Goal: Task Accomplishment & Management: Manage account settings

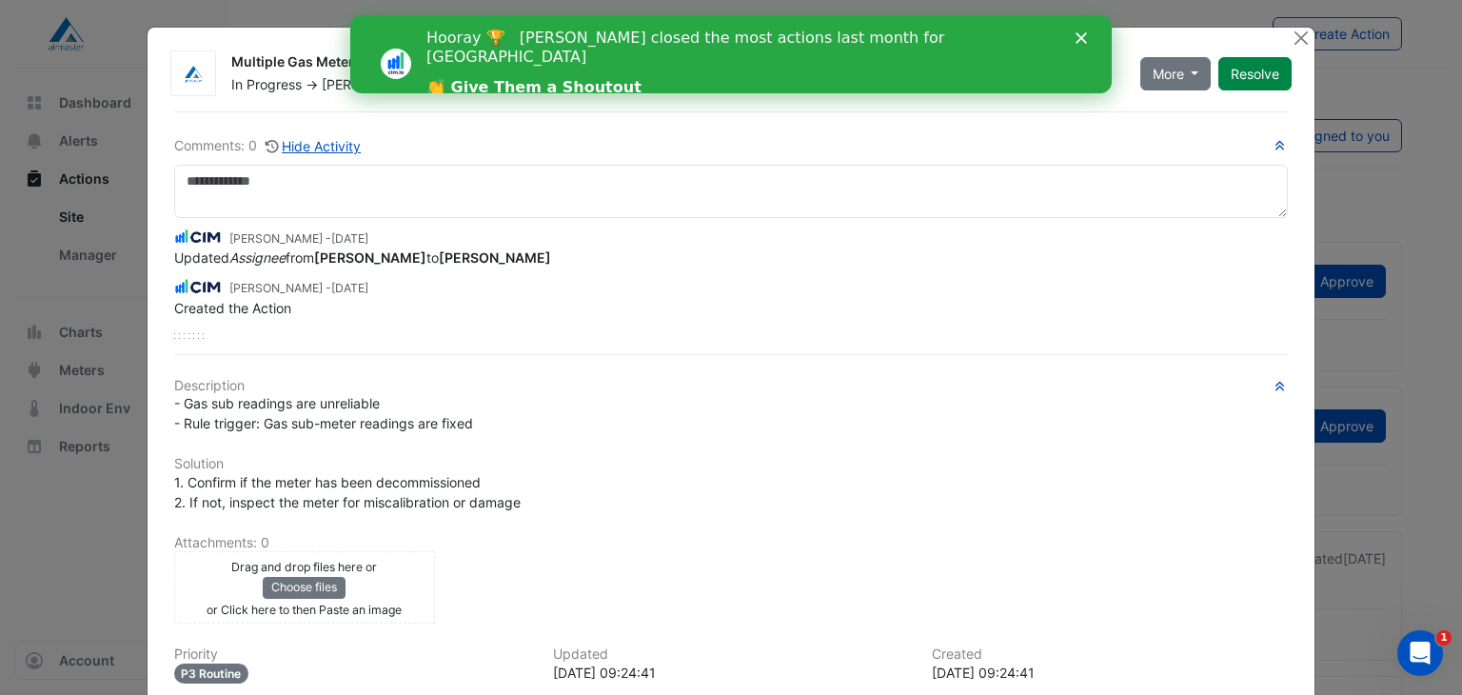
click at [1085, 39] on icon "Close" at bounding box center [1081, 37] width 11 height 11
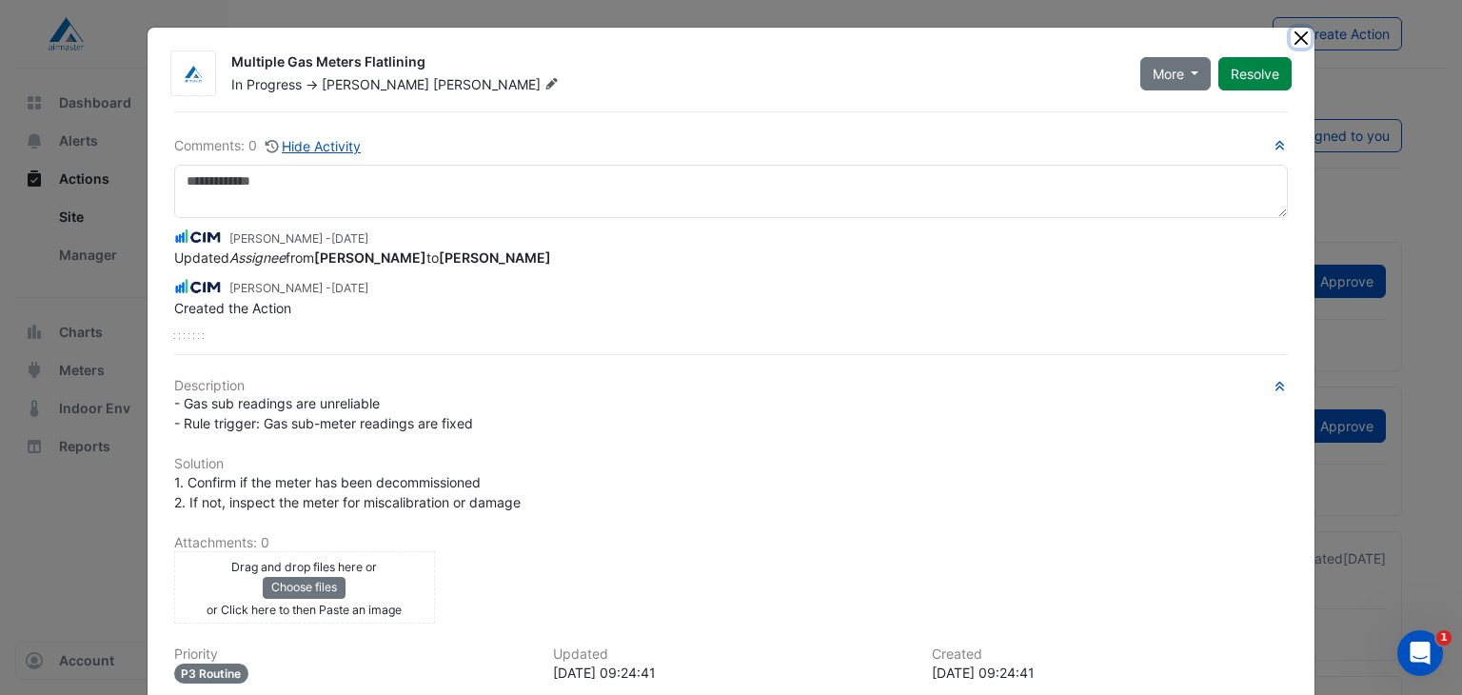
click at [1291, 31] on button "Close" at bounding box center [1301, 38] width 20 height 20
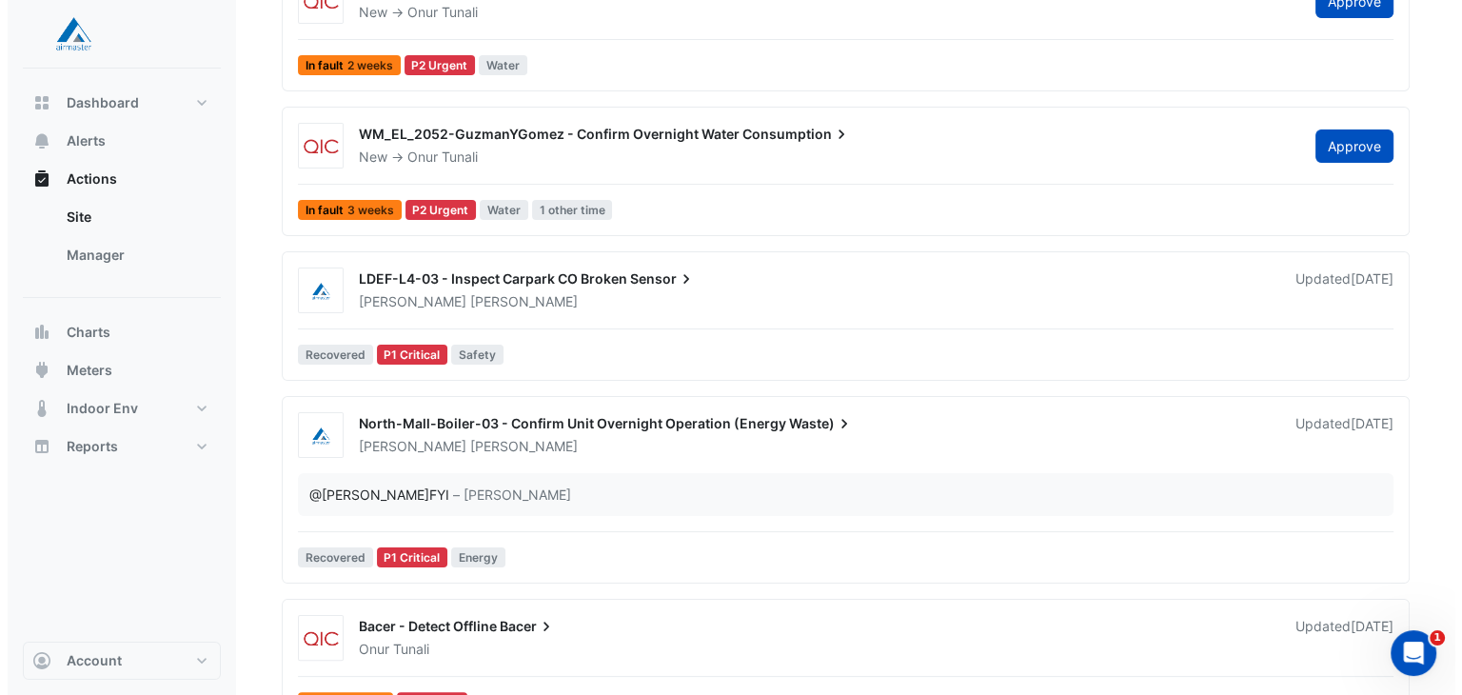
scroll to position [286, 0]
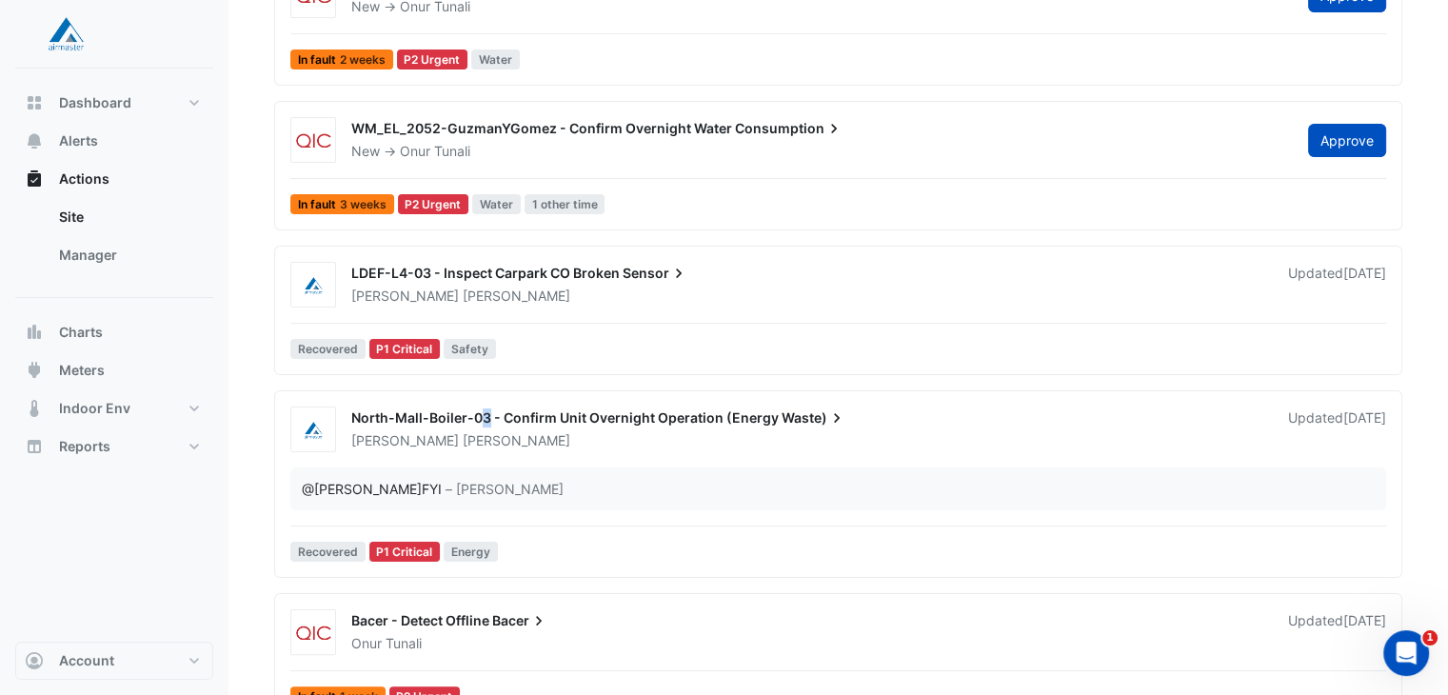
click at [484, 416] on span "North-Mall-Boiler-03 - Confirm Unit Overnight Operation (Energy" at bounding box center [564, 417] width 427 height 16
drag, startPoint x: 431, startPoint y: 426, endPoint x: 440, endPoint y: 420, distance: 10.9
click at [440, 420] on div "North-Mall-Boiler-03 - Confirm Unit Overnight Operation (Energy Waste)" at bounding box center [808, 419] width 914 height 23
click at [438, 420] on span "North-Mall-Boiler-03 - Confirm Unit Overnight Operation (Energy" at bounding box center [564, 417] width 427 height 16
click at [1131, 415] on div "North-Mall-Boiler-03 - Confirm Unit Overnight Operation (Energy Waste)" at bounding box center [808, 419] width 914 height 23
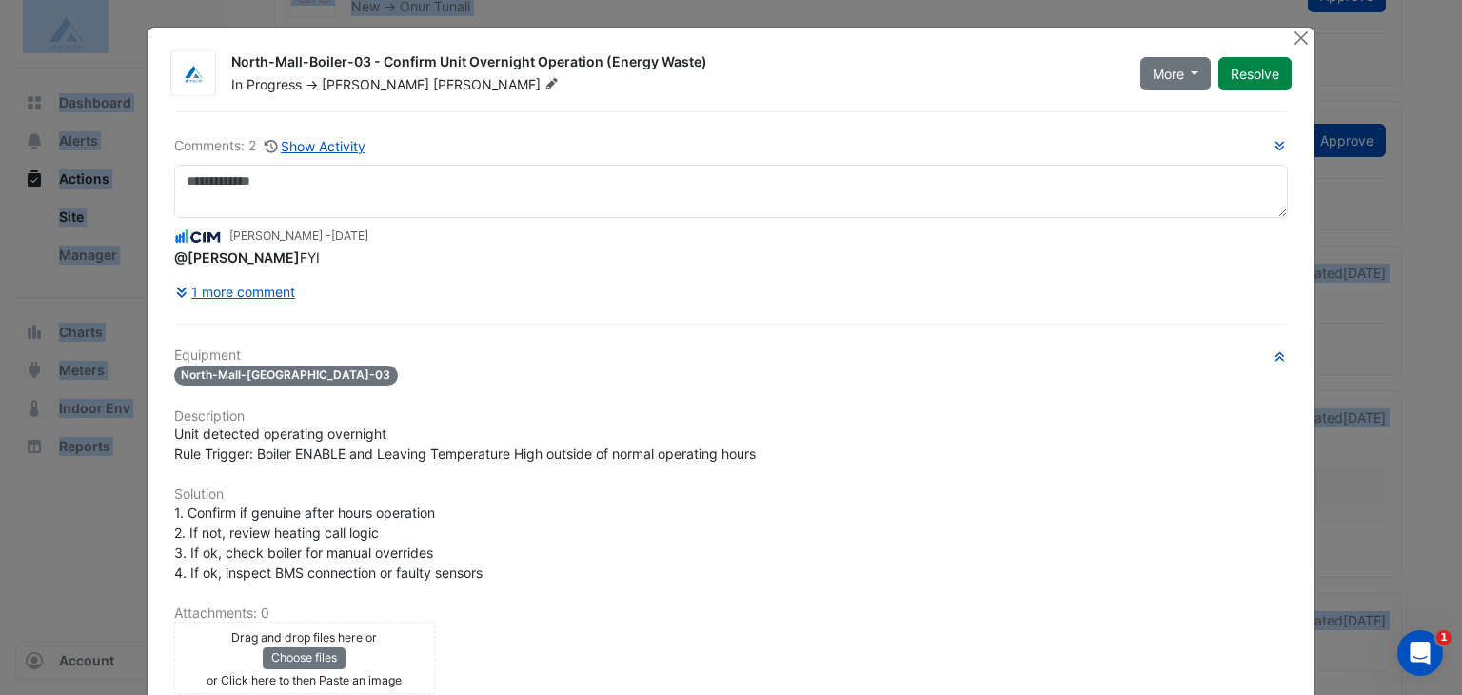
click at [1131, 415] on div "Equipment [GEOGRAPHIC_DATA]-[GEOGRAPHIC_DATA]-03 Description Unit detected oper…" at bounding box center [731, 640] width 1115 height 586
click at [1241, 71] on button "Resolve" at bounding box center [1254, 73] width 73 height 33
click at [1291, 28] on button "Close" at bounding box center [1301, 38] width 20 height 20
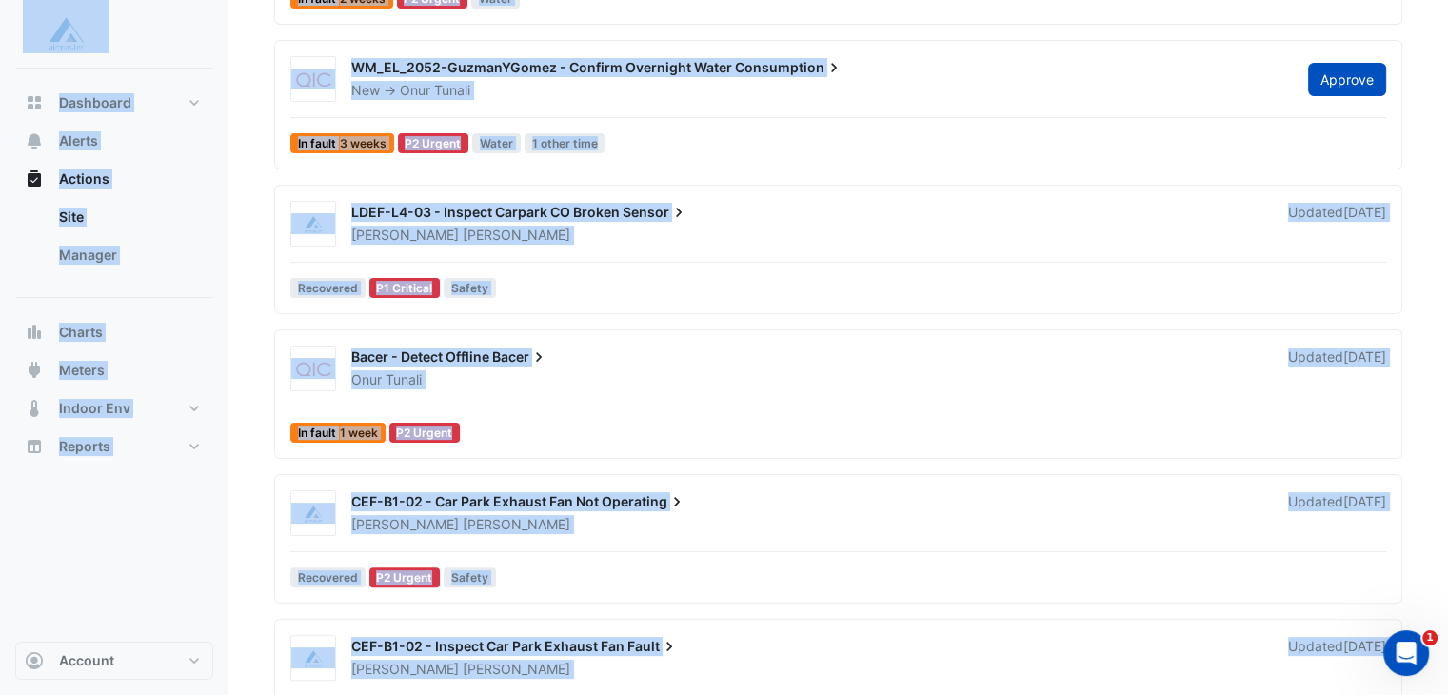
scroll to position [381, 0]
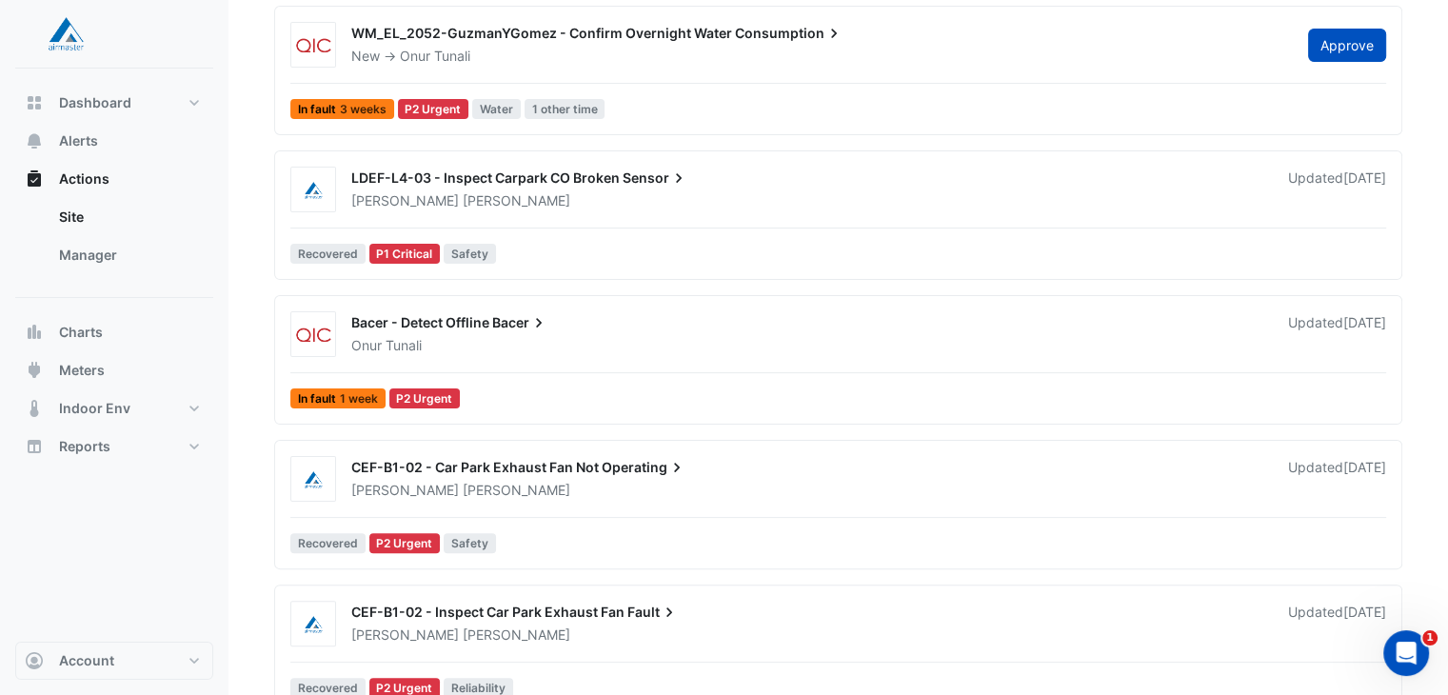
click at [525, 473] on div "CEF-B1-02 - Car Park Exhaust Fan Not Operating" at bounding box center [808, 469] width 914 height 23
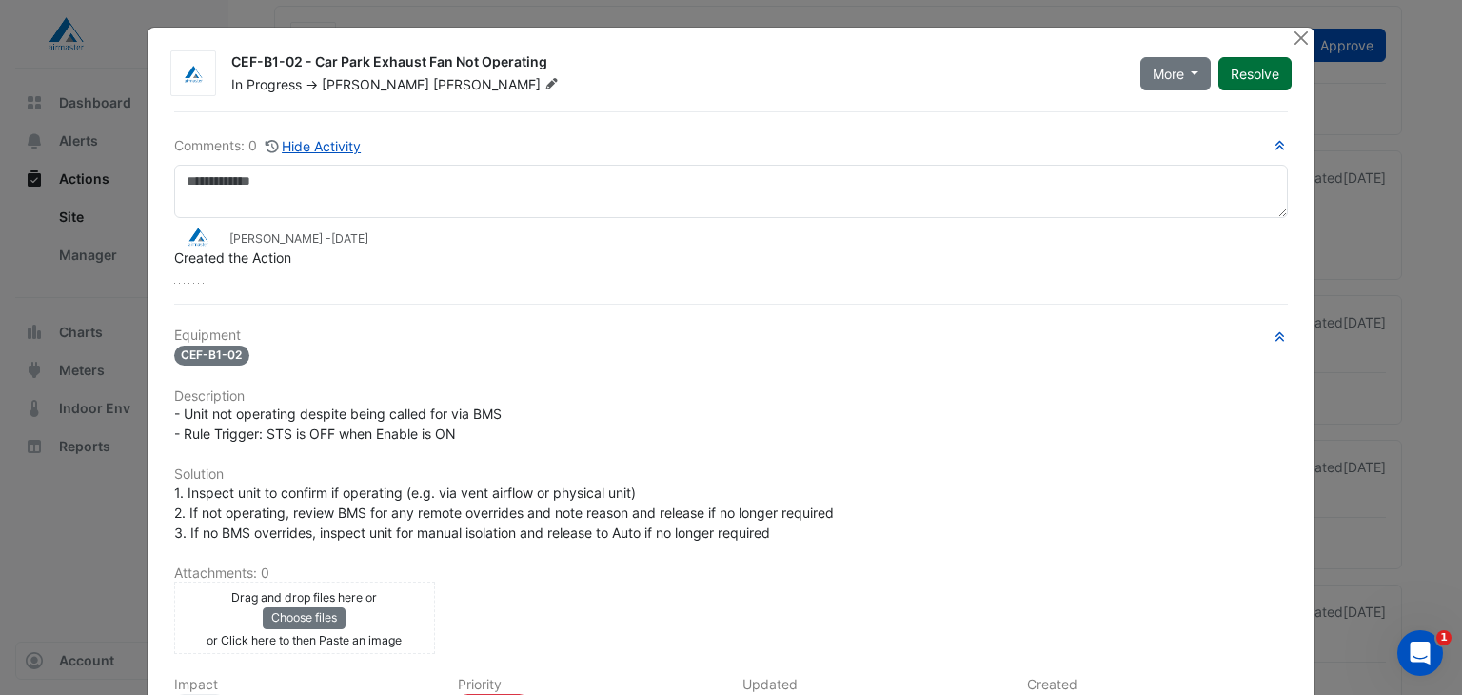
click at [1249, 71] on button "Resolve" at bounding box center [1254, 73] width 73 height 33
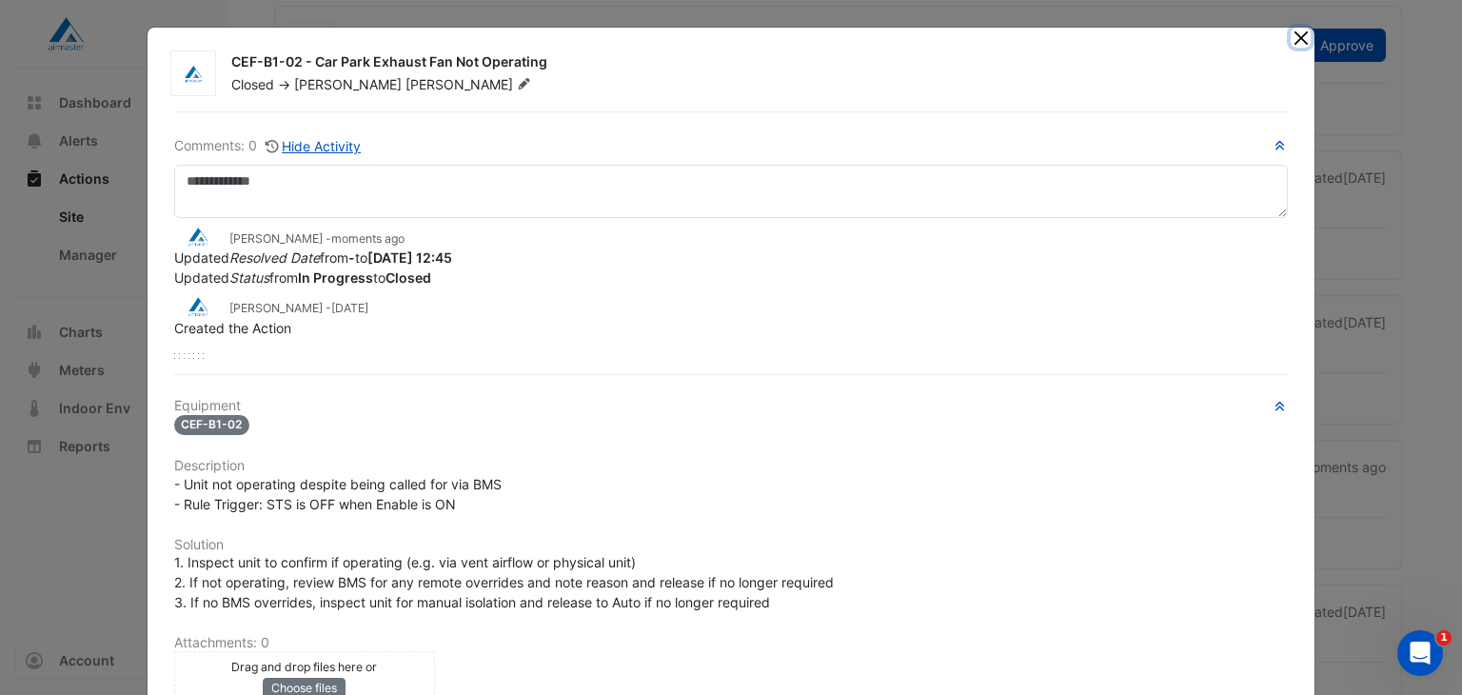
click at [1296, 38] on button "Close" at bounding box center [1301, 38] width 20 height 20
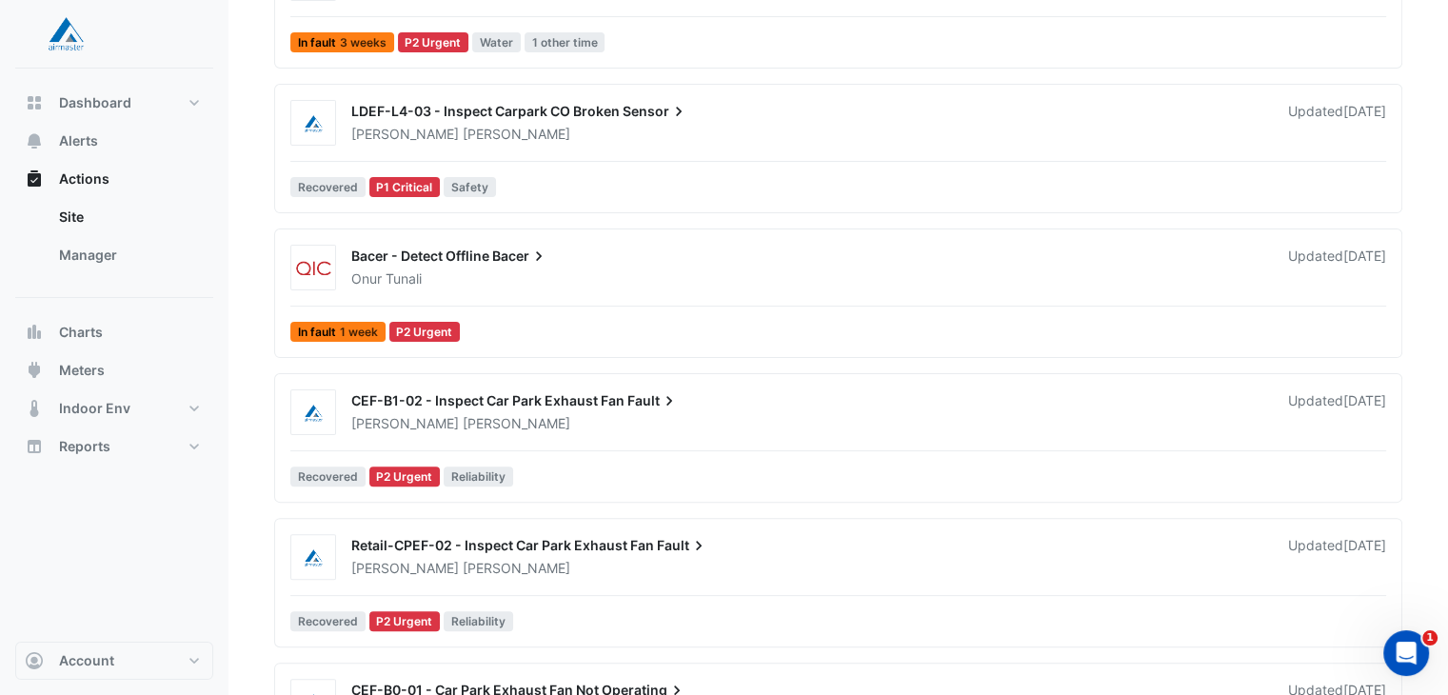
scroll to position [476, 0]
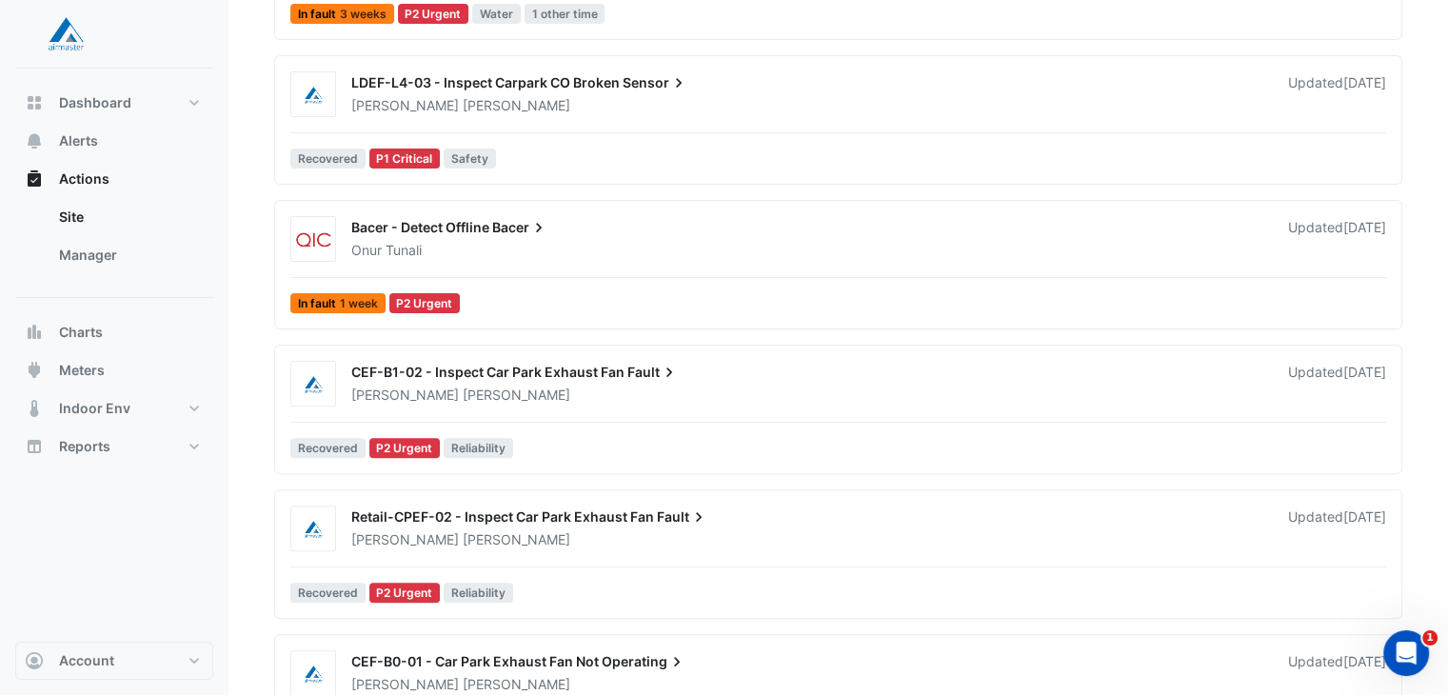
click at [522, 519] on span "Retail-CPEF-02 - Inspect Car Park Exhaust Fan" at bounding box center [502, 516] width 303 height 16
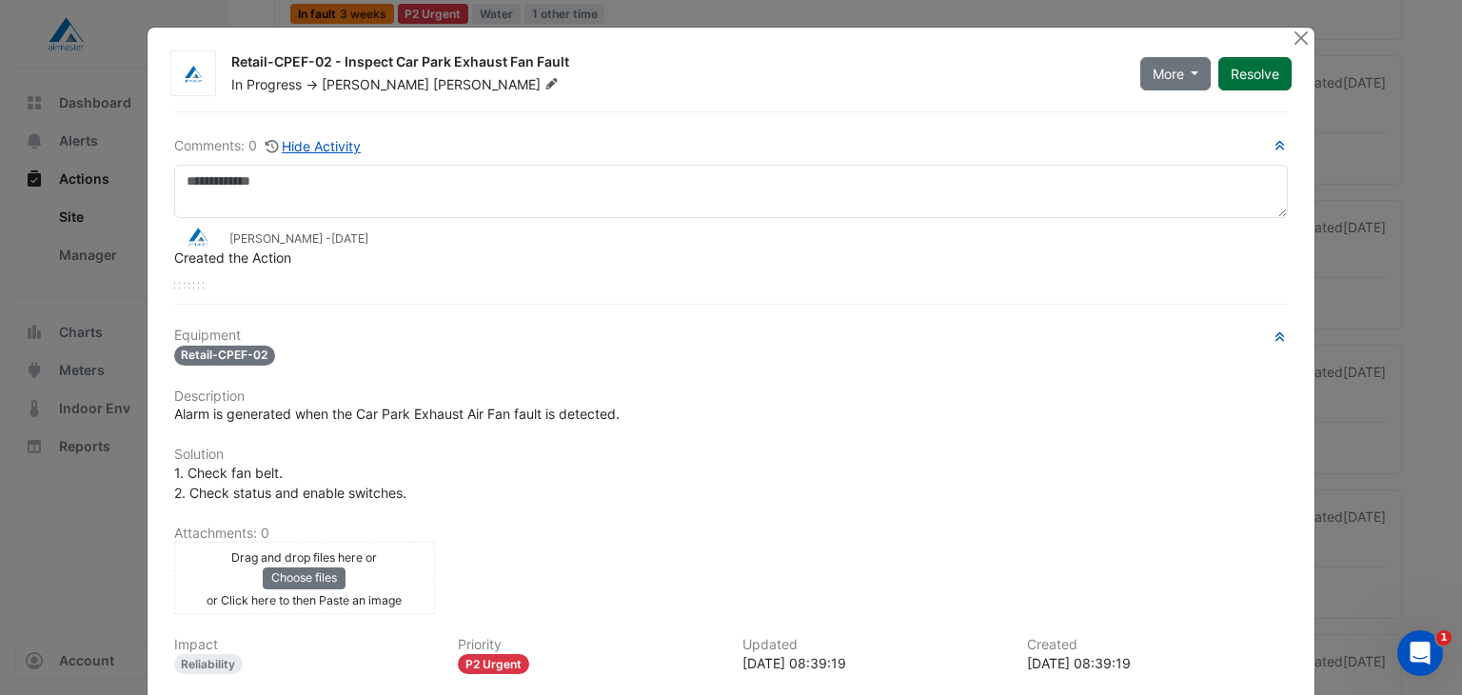
click at [1259, 81] on button "Resolve" at bounding box center [1254, 73] width 73 height 33
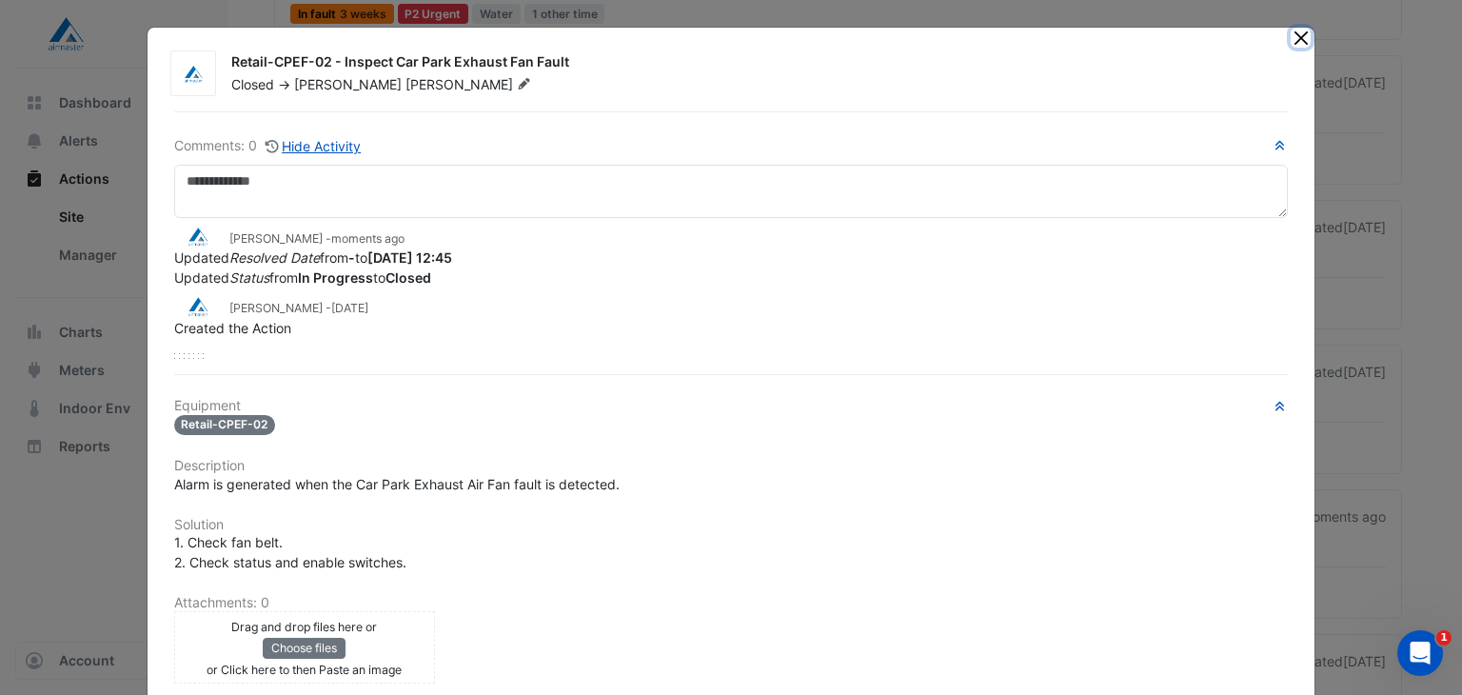
click at [1296, 33] on button "Close" at bounding box center [1301, 38] width 20 height 20
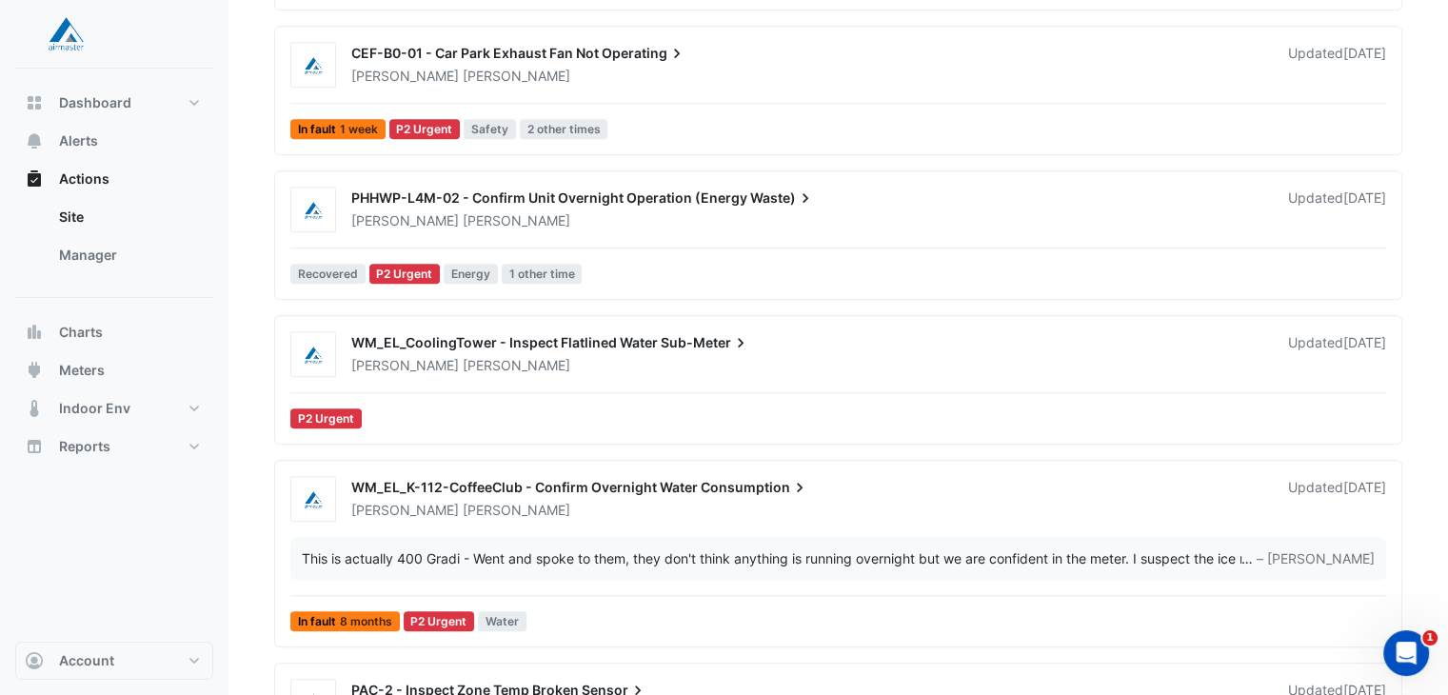
scroll to position [952, 0]
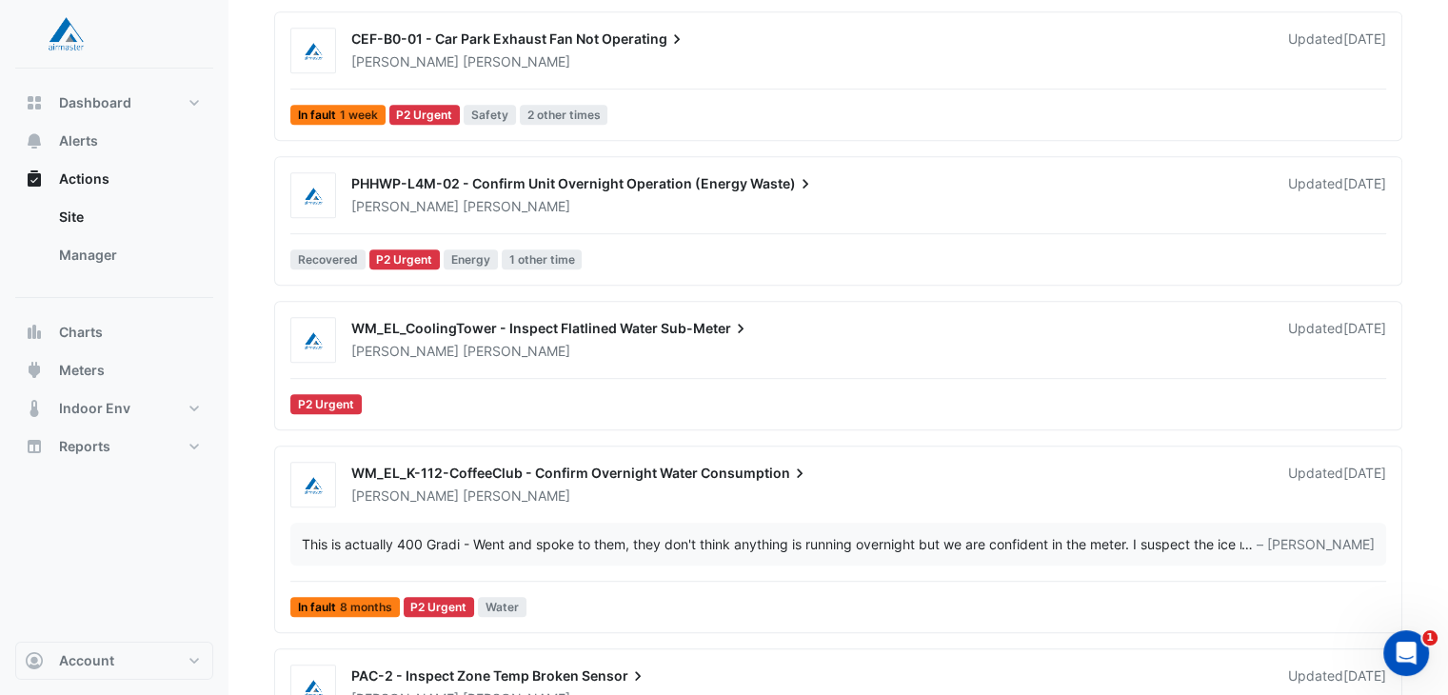
click at [651, 346] on div "[PERSON_NAME]" at bounding box center [808, 351] width 918 height 19
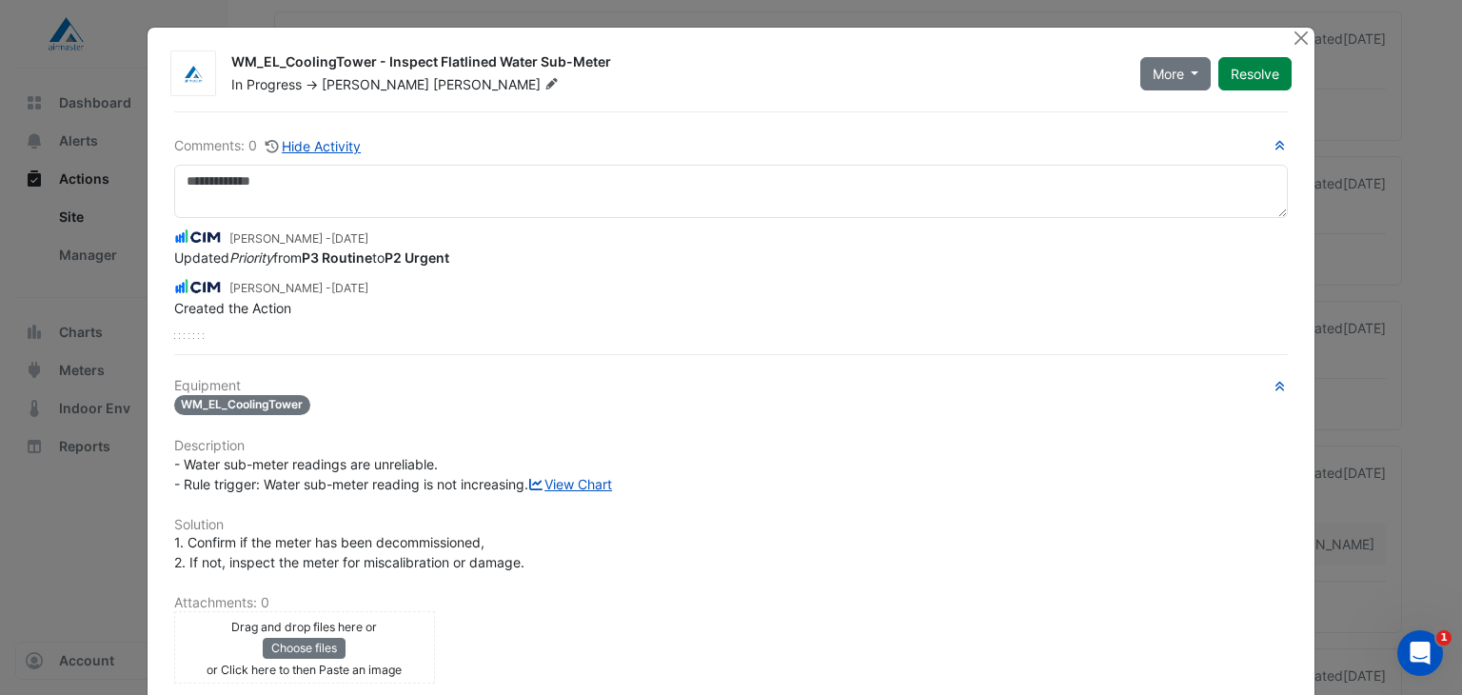
click at [1248, 69] on button "Resolve" at bounding box center [1254, 73] width 73 height 33
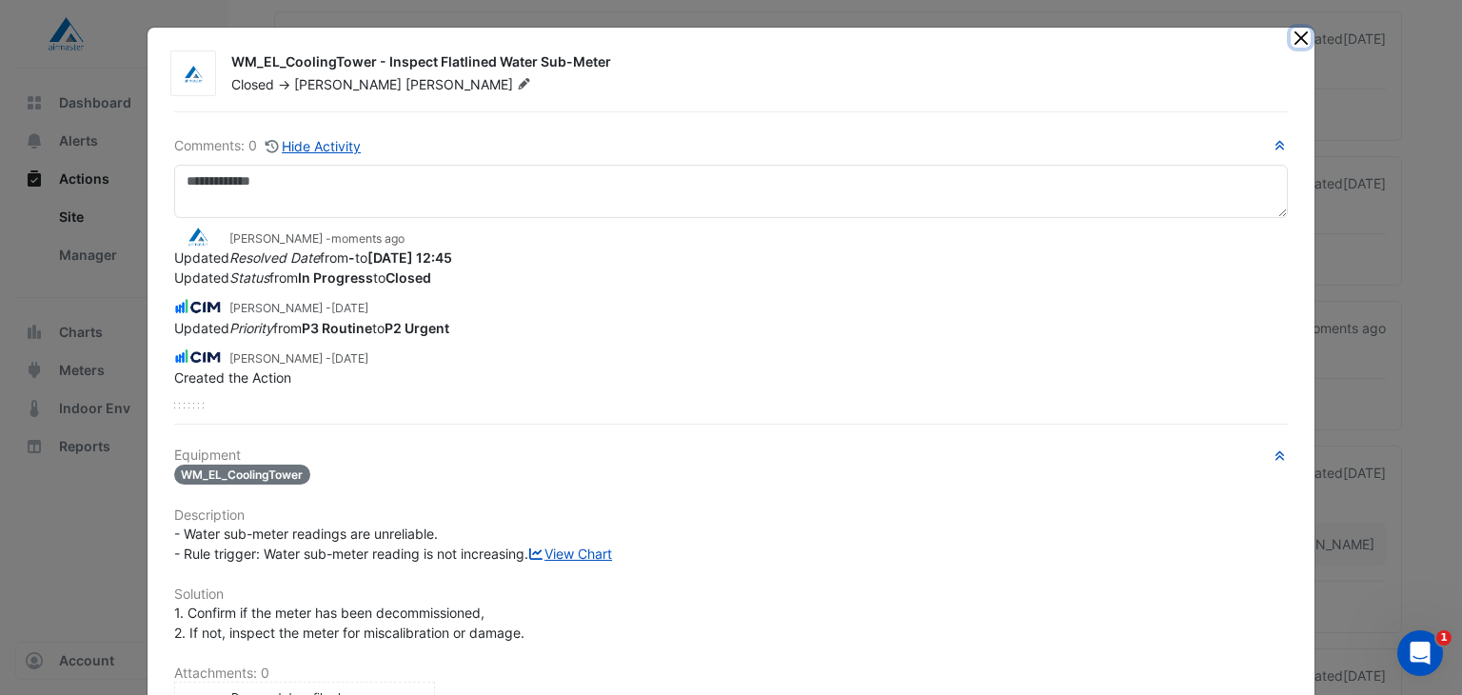
click at [1291, 37] on button "Close" at bounding box center [1301, 38] width 20 height 20
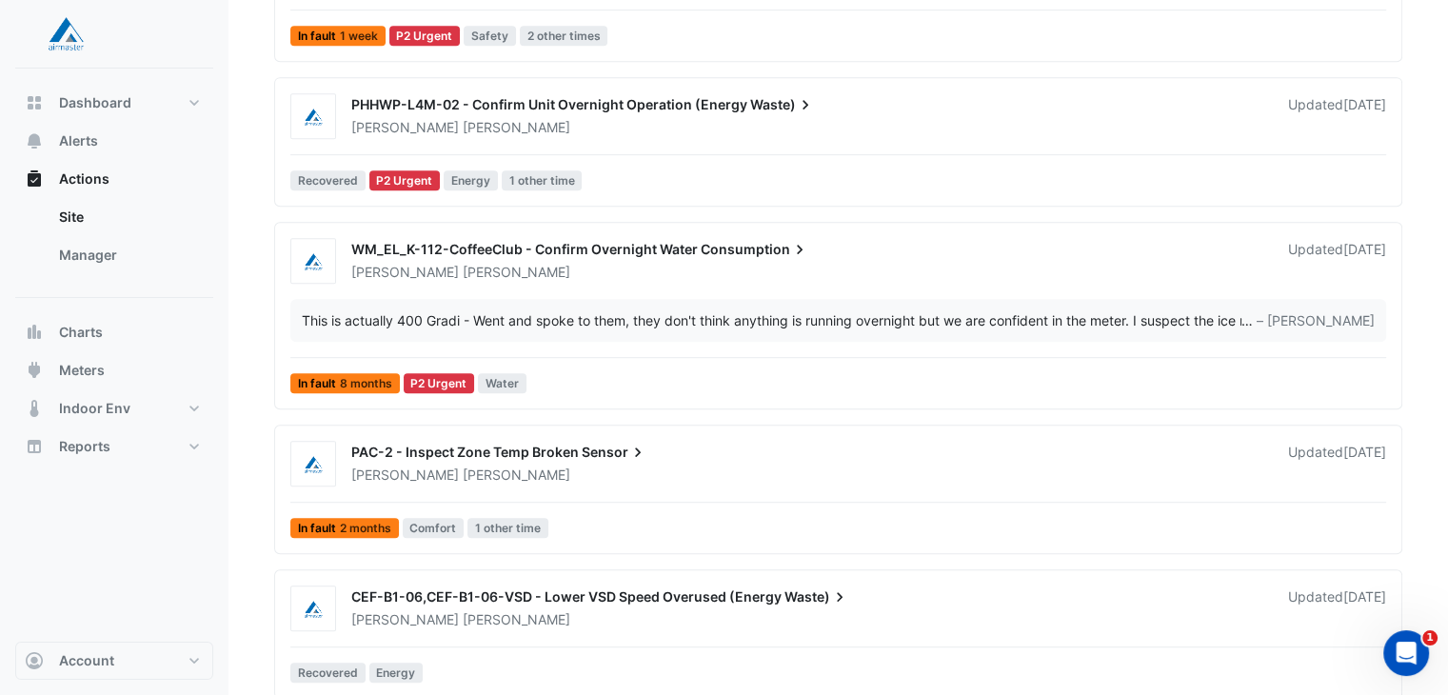
scroll to position [1237, 0]
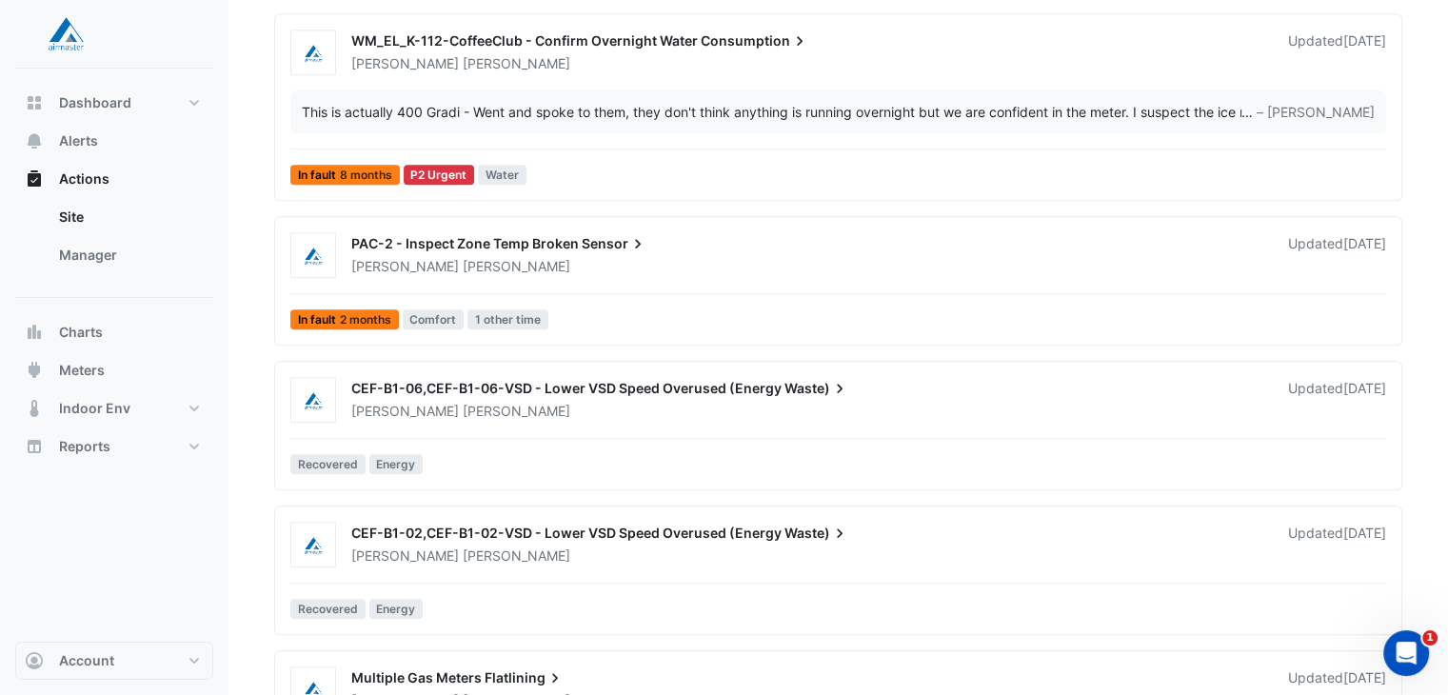
click at [883, 397] on div "CEF-B1-06,CEF-B1-06-VSD - Lower VSD Speed Overused (Energy Waste)" at bounding box center [808, 390] width 914 height 23
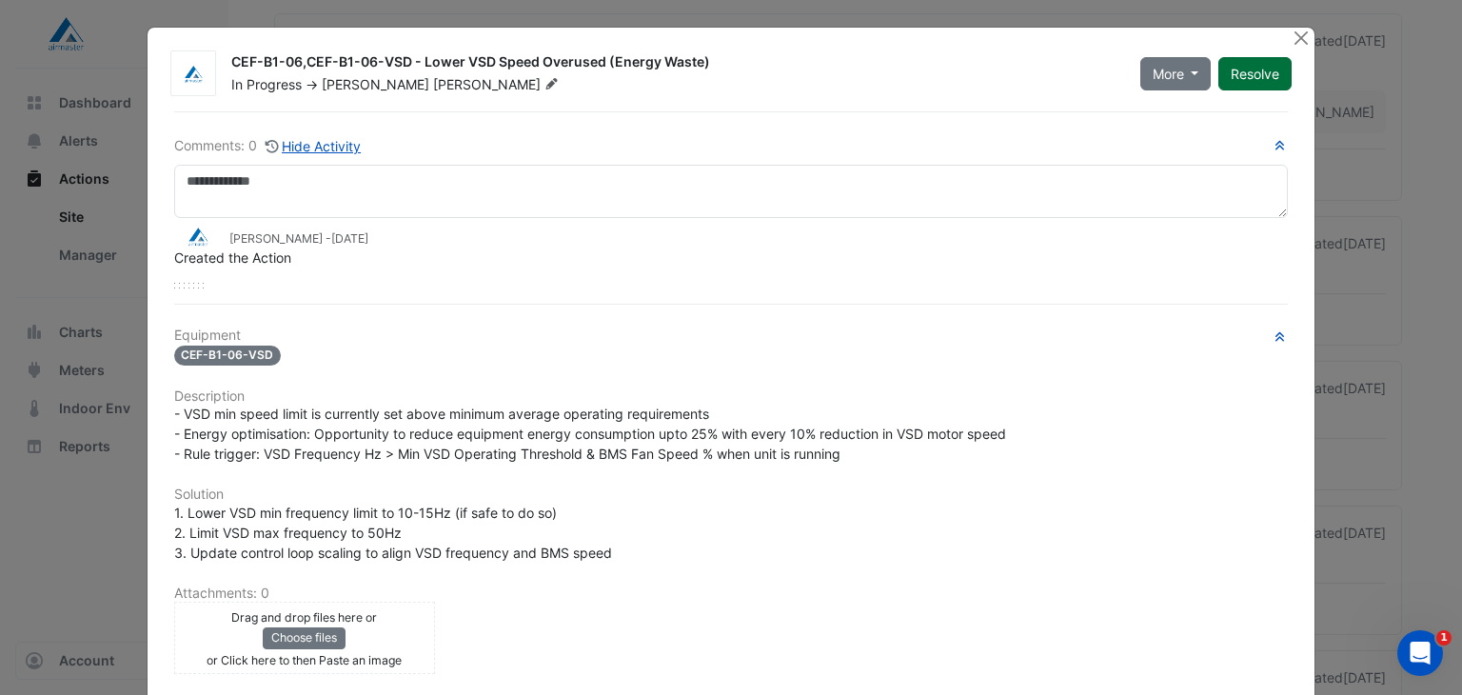
click at [1274, 71] on button "Resolve" at bounding box center [1254, 73] width 73 height 33
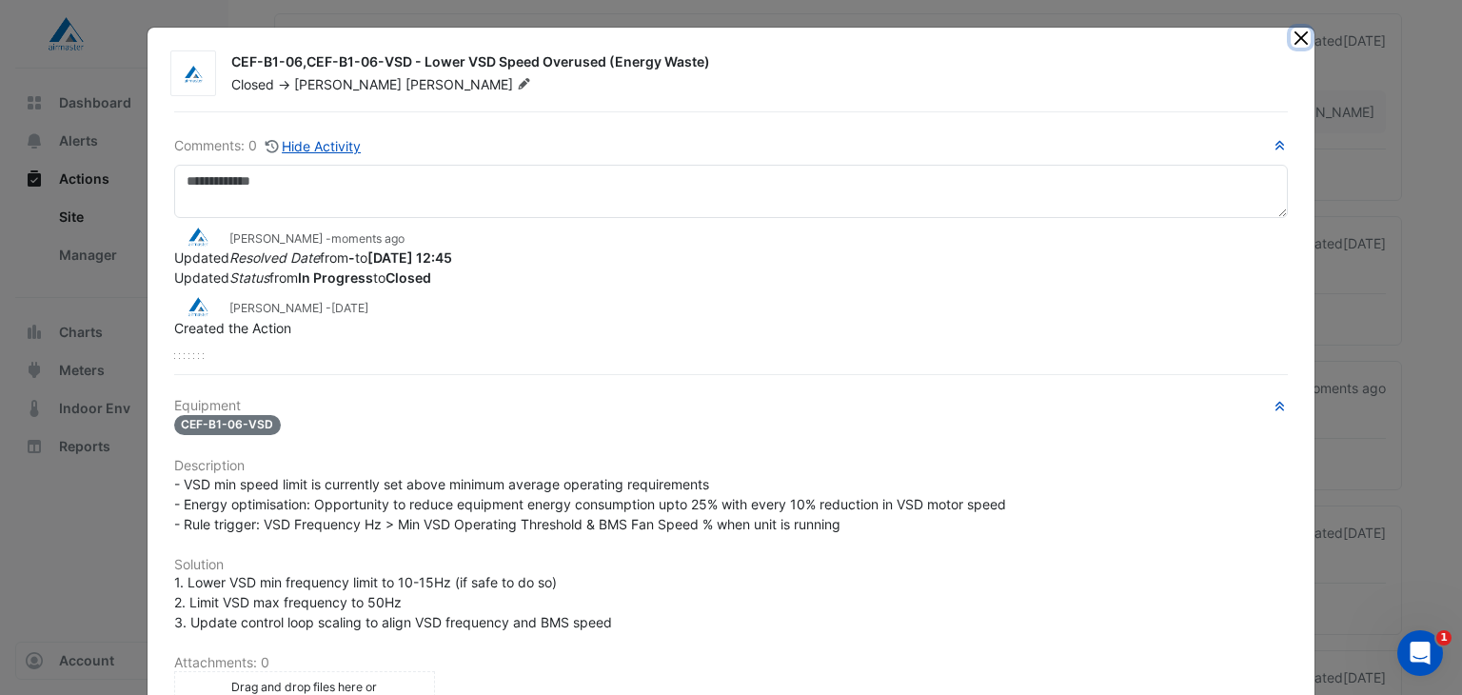
click at [1291, 42] on button "Close" at bounding box center [1301, 38] width 20 height 20
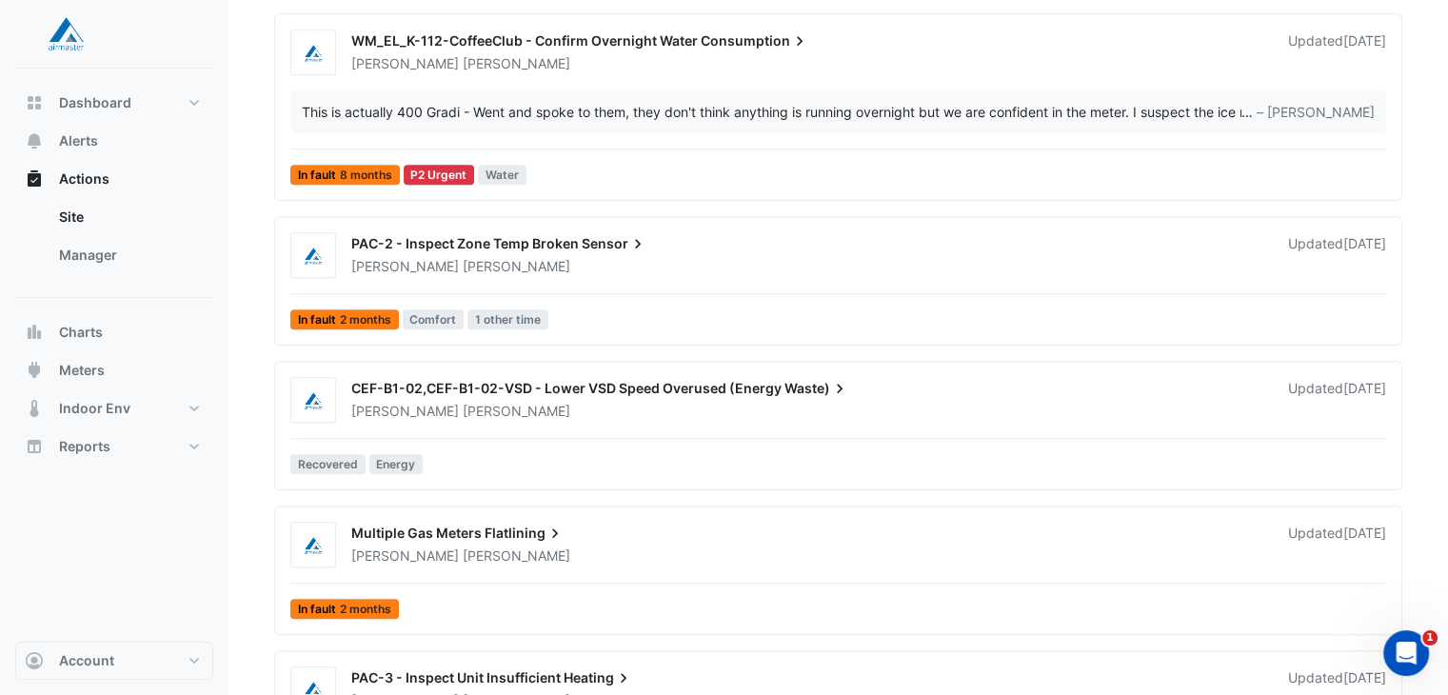
click at [576, 395] on div "CEF-B1-02,CEF-B1-02-VSD - Lower VSD Speed Overused (Energy Waste)" at bounding box center [808, 390] width 914 height 23
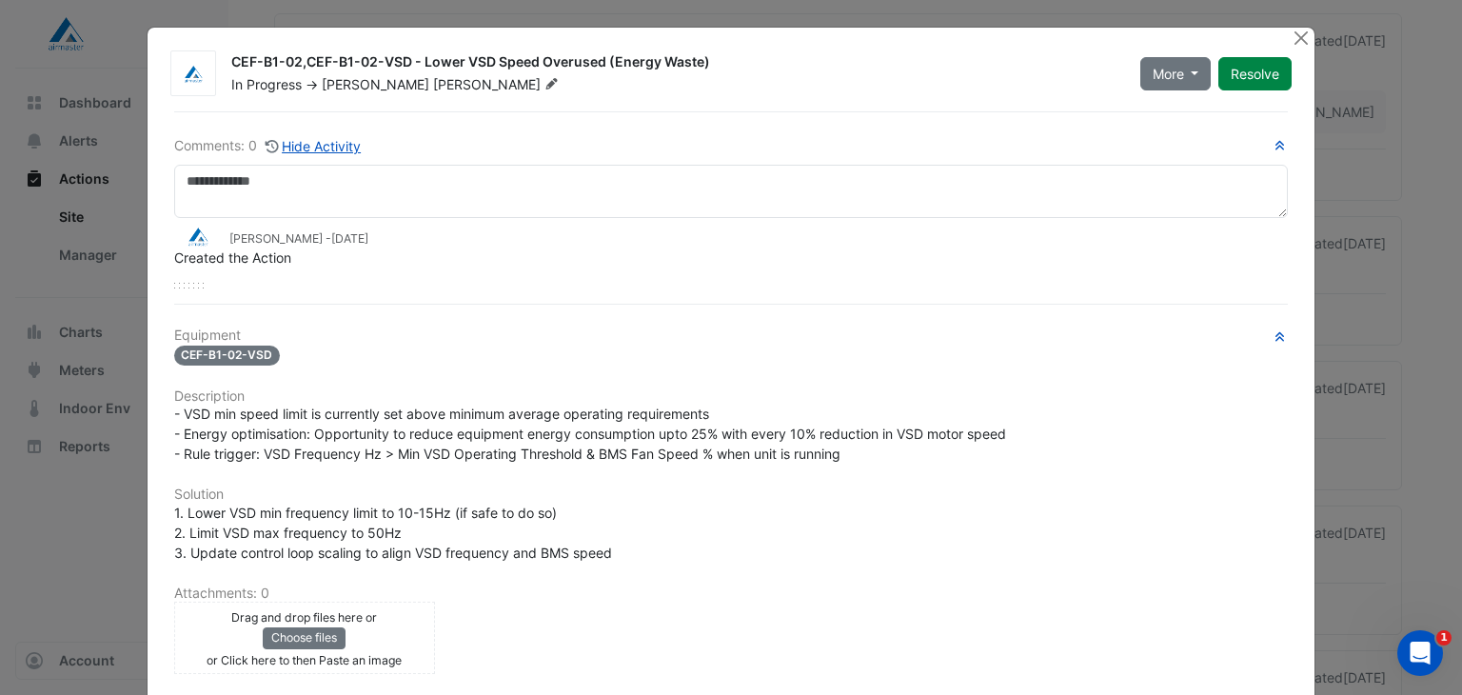
click at [1249, 66] on button "Resolve" at bounding box center [1254, 73] width 73 height 33
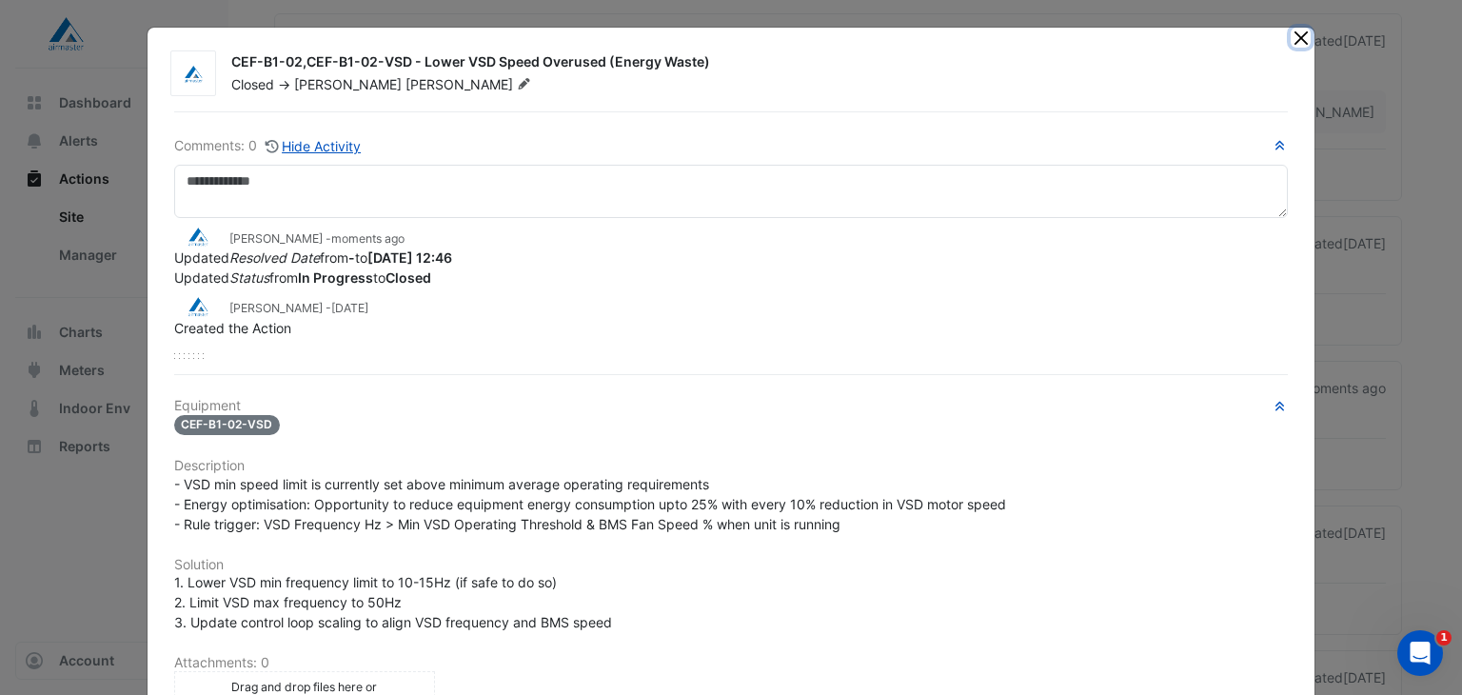
click at [1298, 30] on button "Close" at bounding box center [1301, 38] width 20 height 20
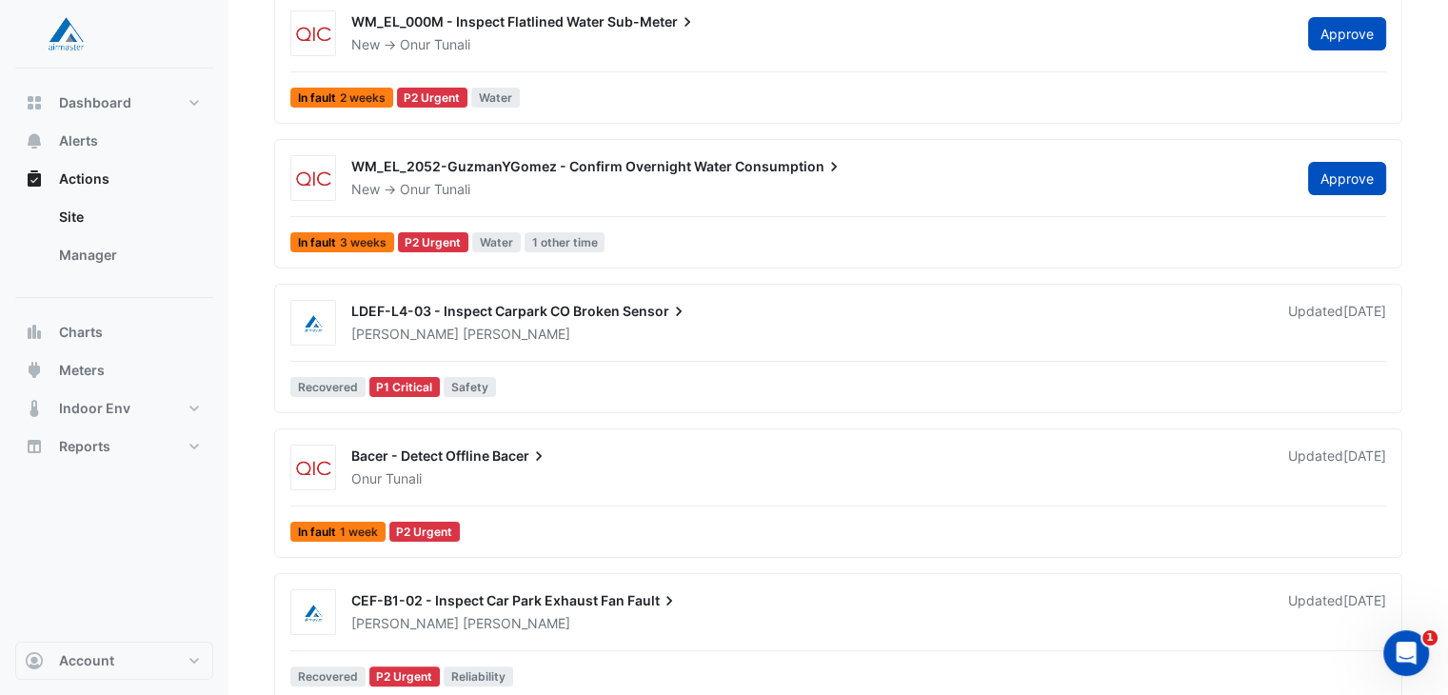
scroll to position [343, 0]
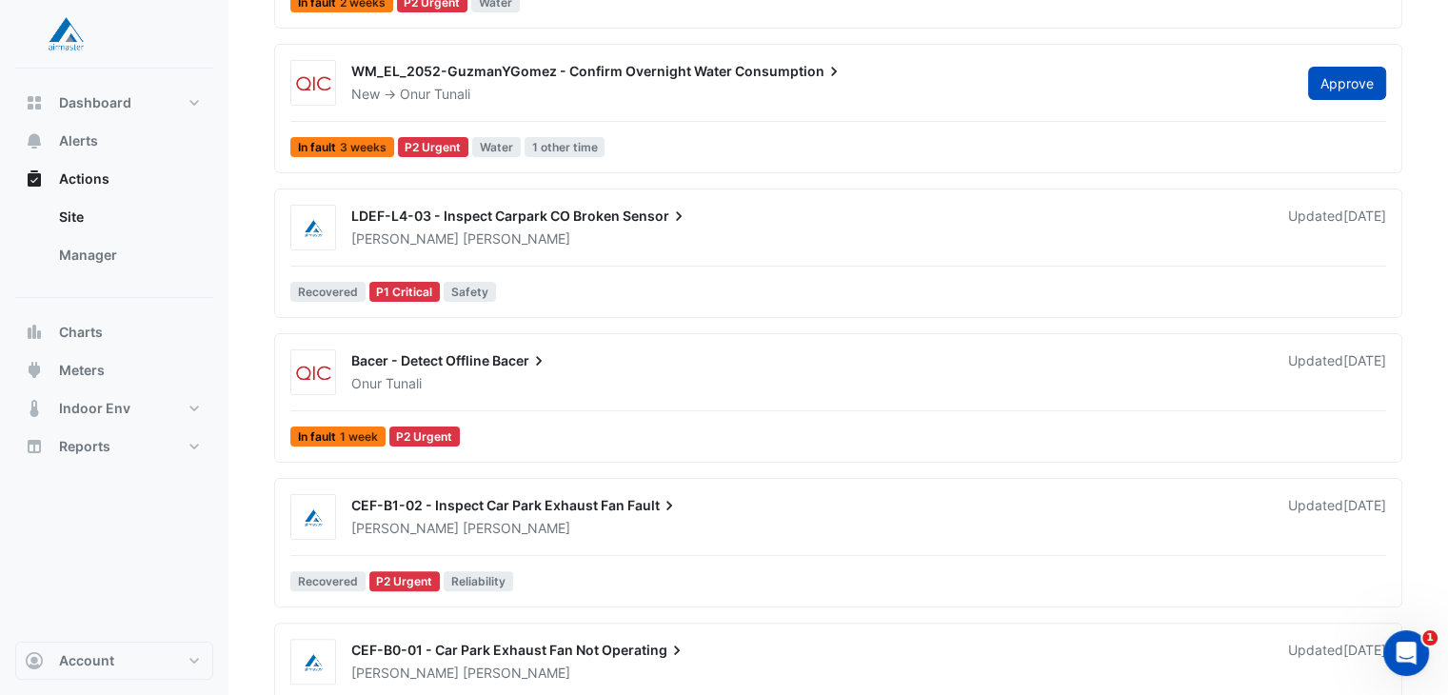
click at [647, 519] on div "[PERSON_NAME]" at bounding box center [808, 528] width 918 height 19
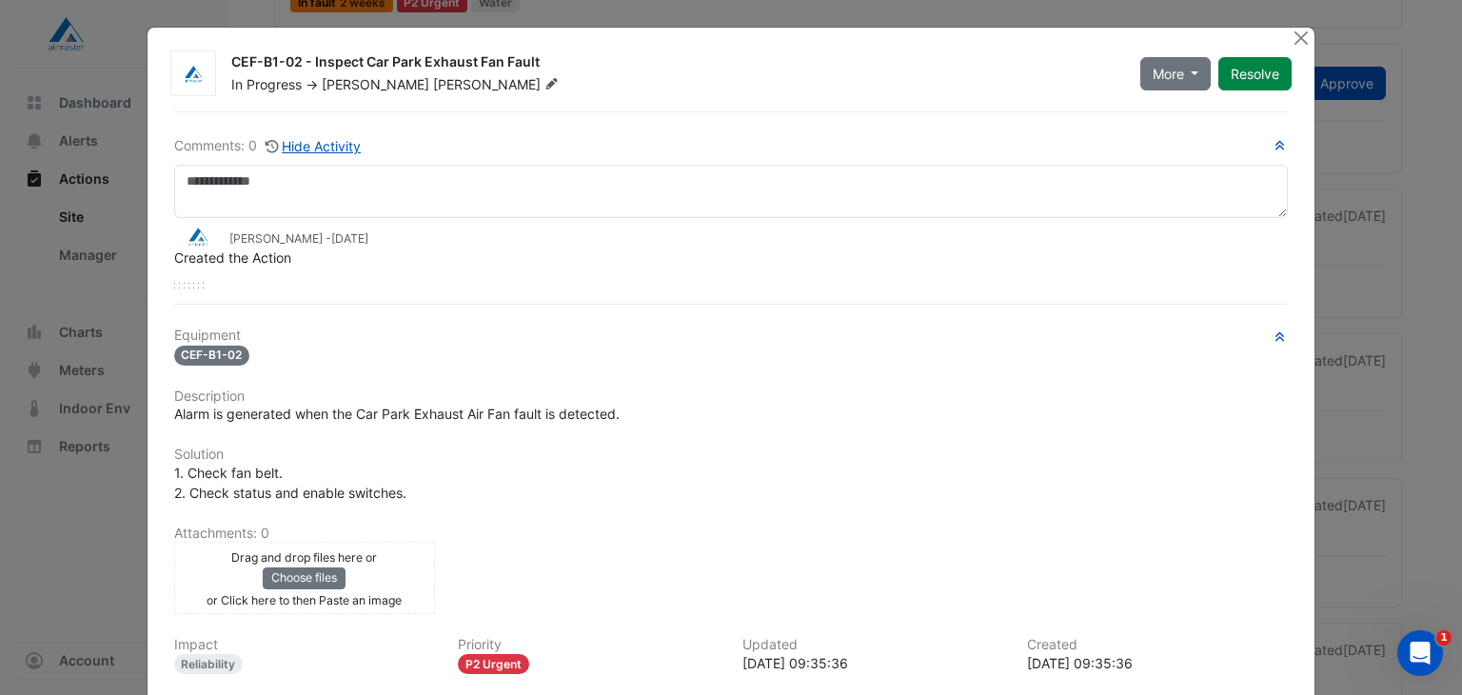
click at [1247, 74] on button "Resolve" at bounding box center [1254, 73] width 73 height 33
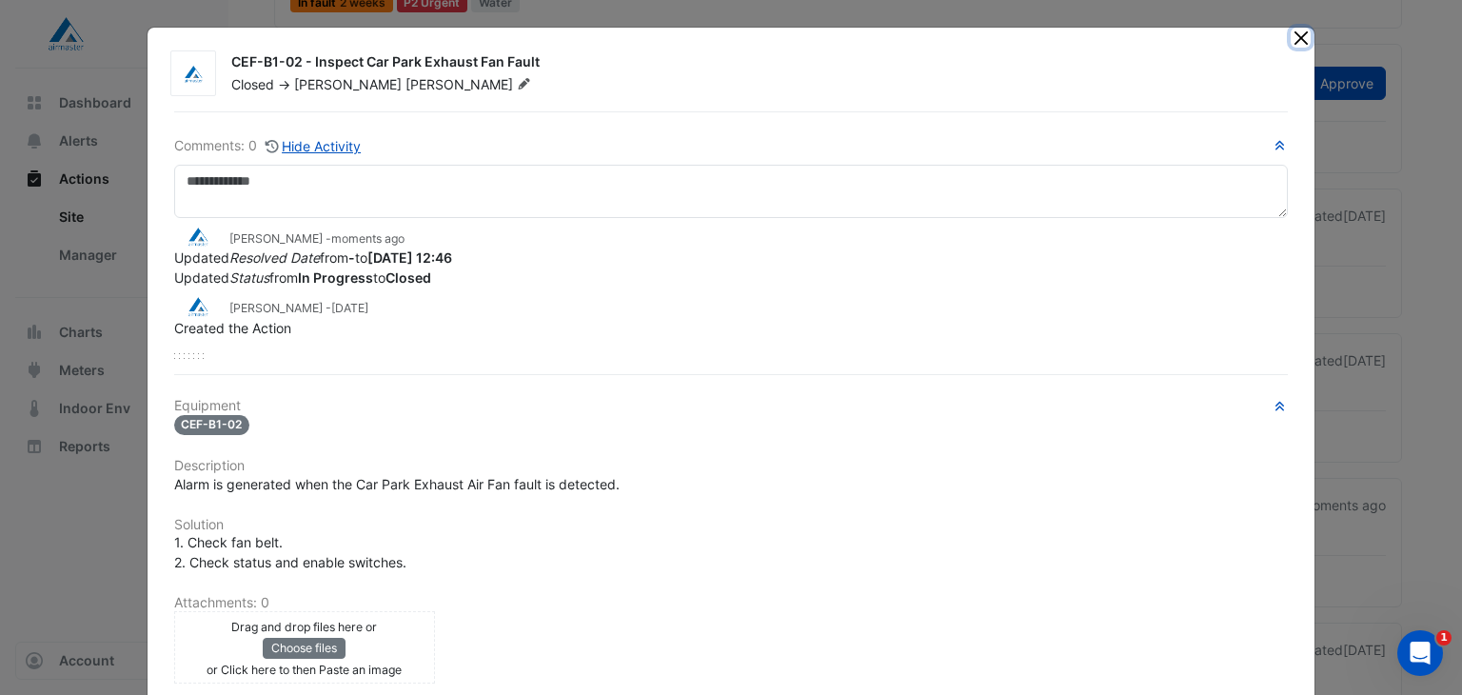
drag, startPoint x: 1296, startPoint y: 31, endPoint x: 1271, endPoint y: 49, distance: 30.1
click at [1296, 30] on button "Close" at bounding box center [1301, 38] width 20 height 20
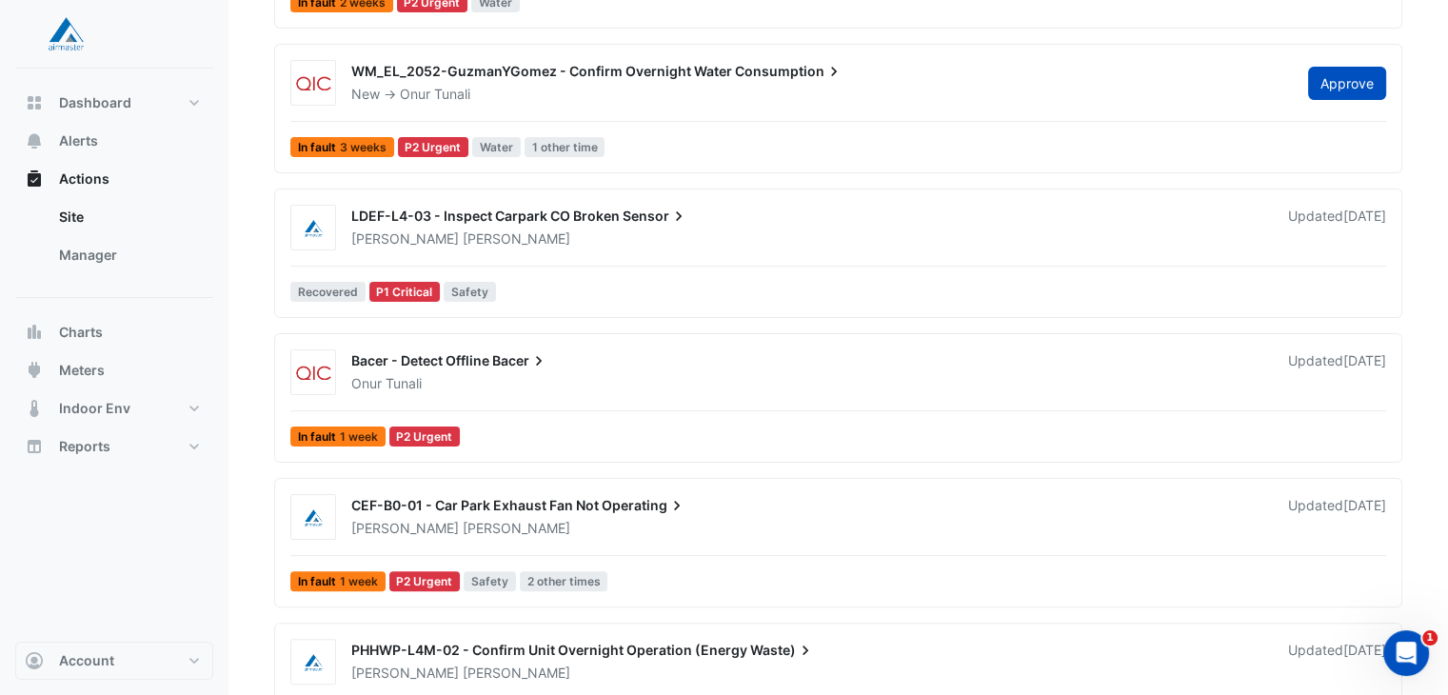
click at [683, 501] on icon at bounding box center [676, 505] width 19 height 19
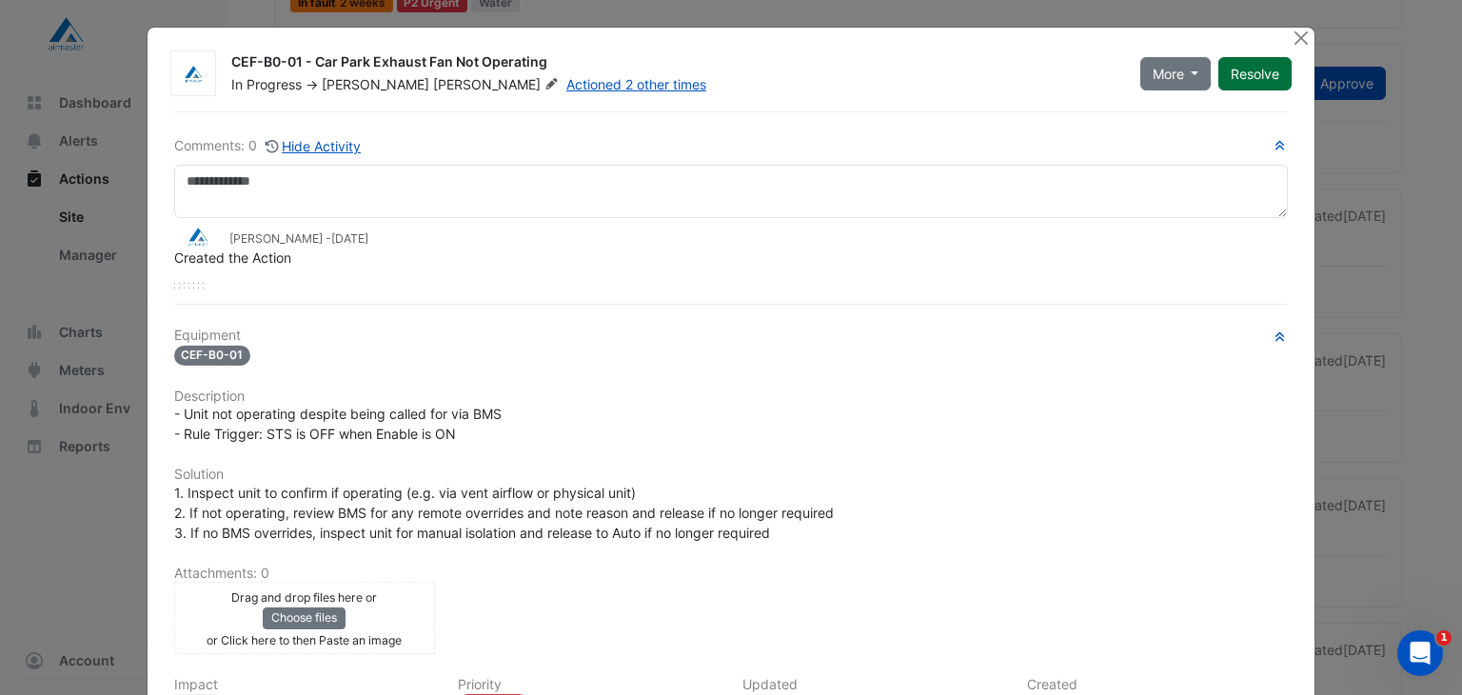
click at [1247, 73] on button "Resolve" at bounding box center [1254, 73] width 73 height 33
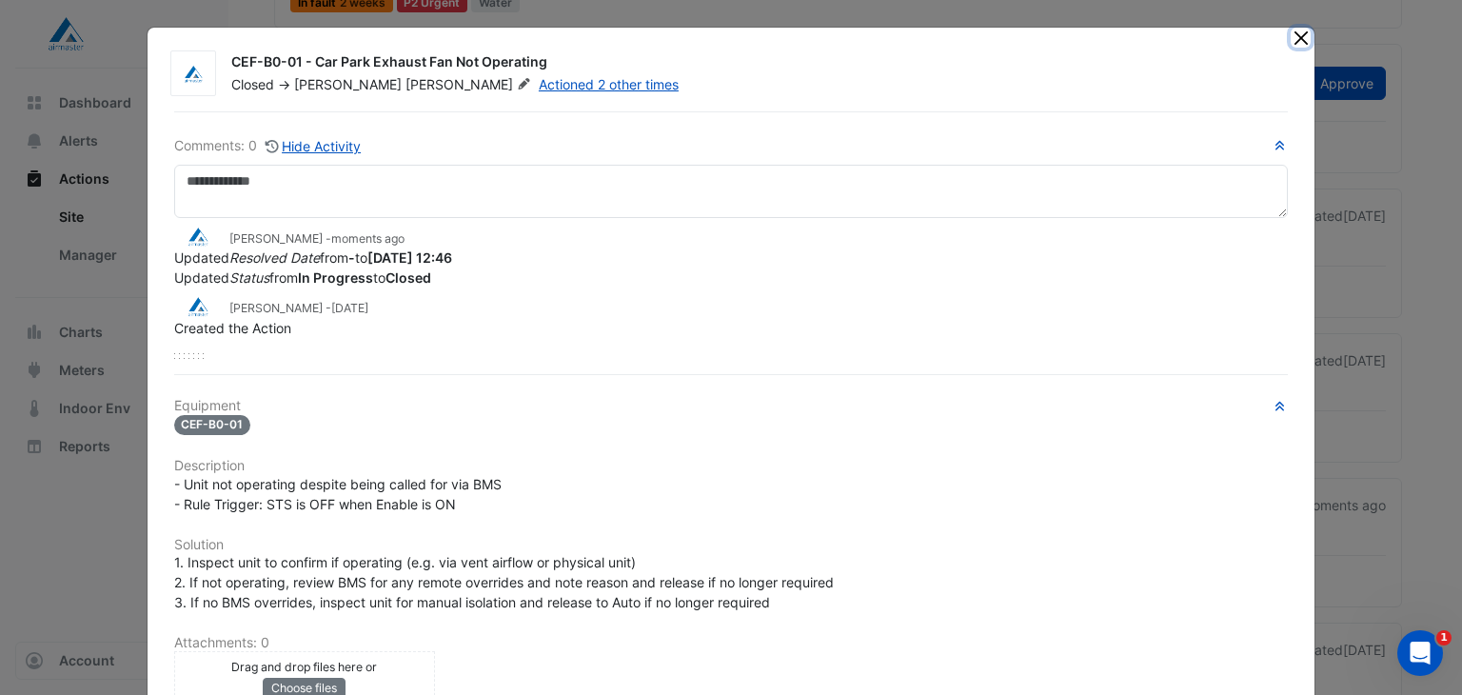
click at [1291, 31] on button "Close" at bounding box center [1301, 38] width 20 height 20
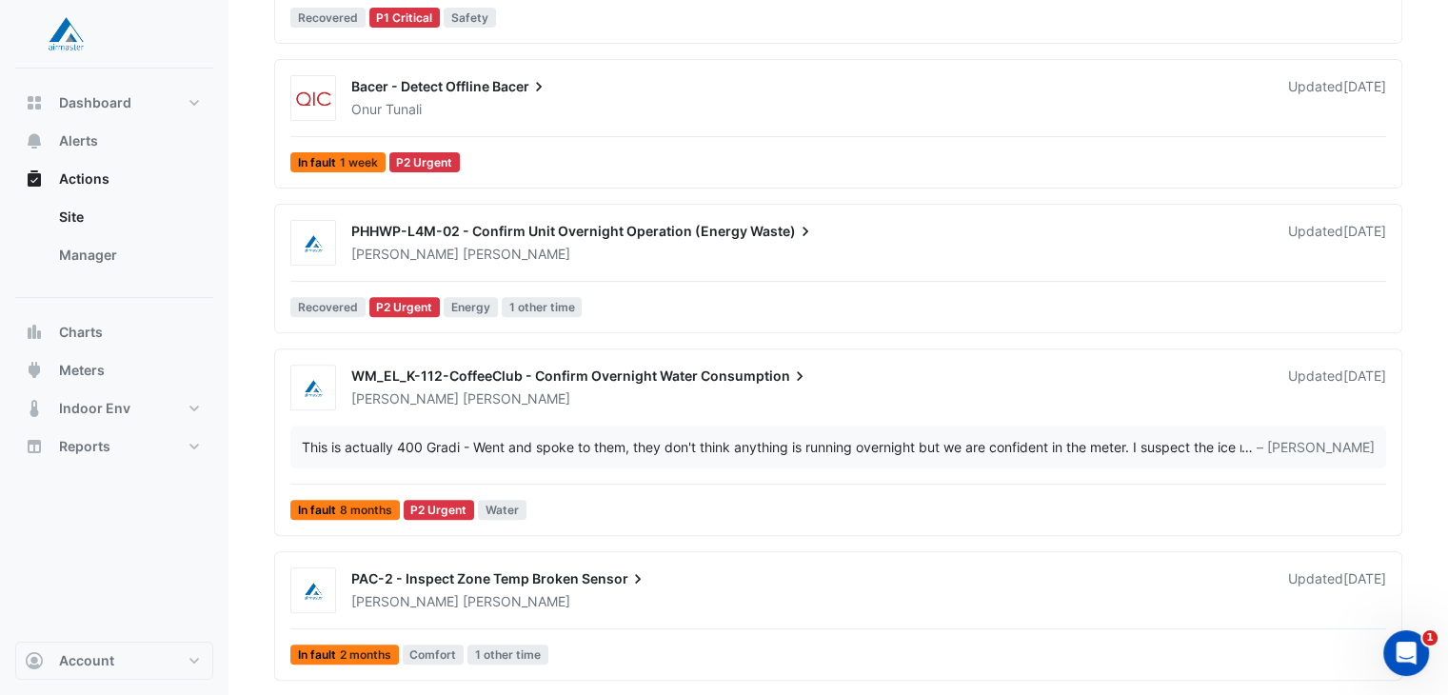
scroll to position [819, 0]
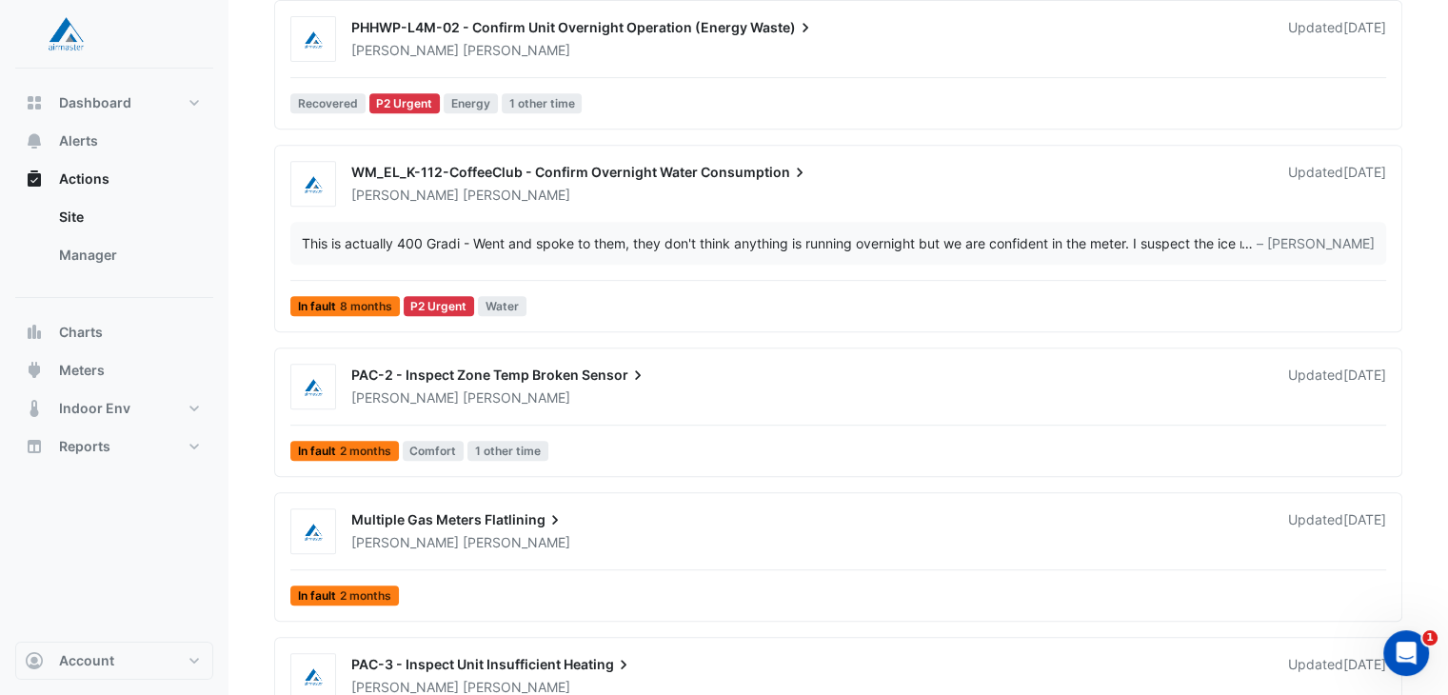
click at [668, 388] on div "[PERSON_NAME]" at bounding box center [808, 397] width 918 height 19
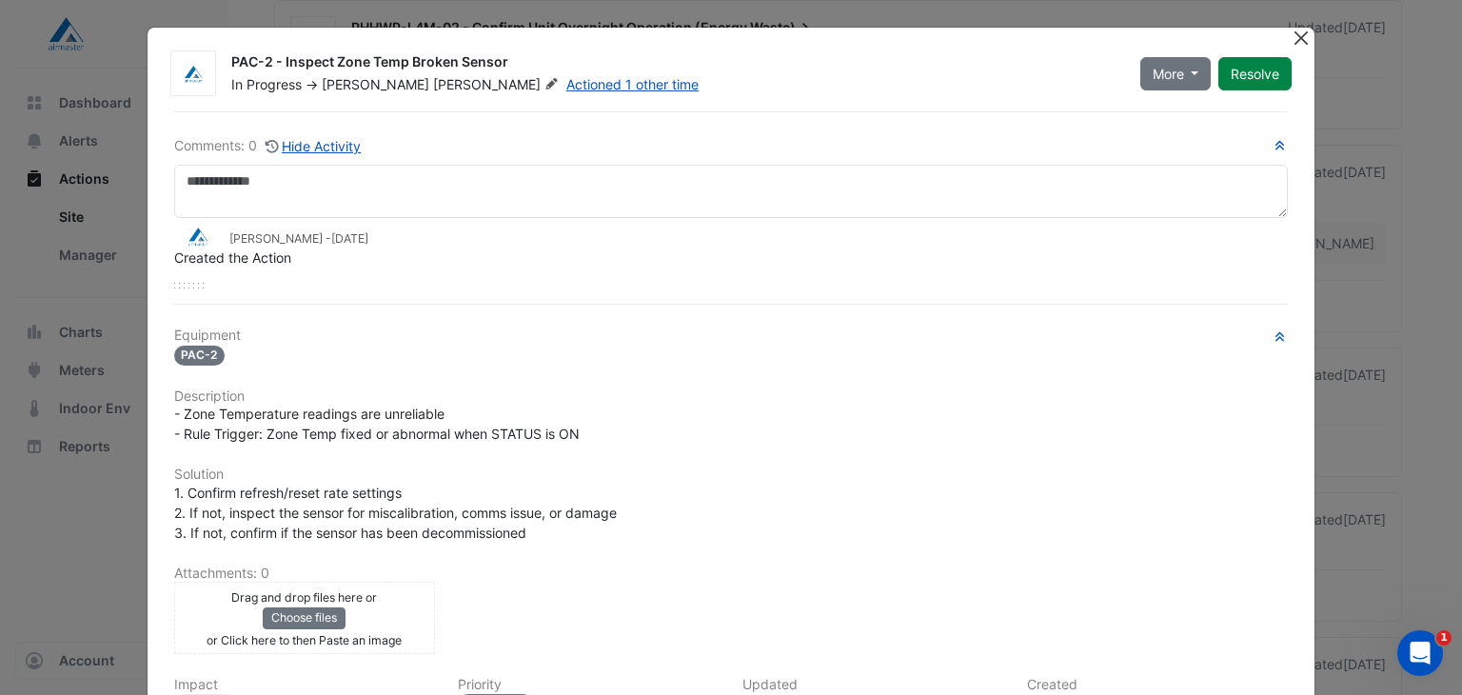
click at [1298, 35] on button "Close" at bounding box center [1301, 38] width 20 height 20
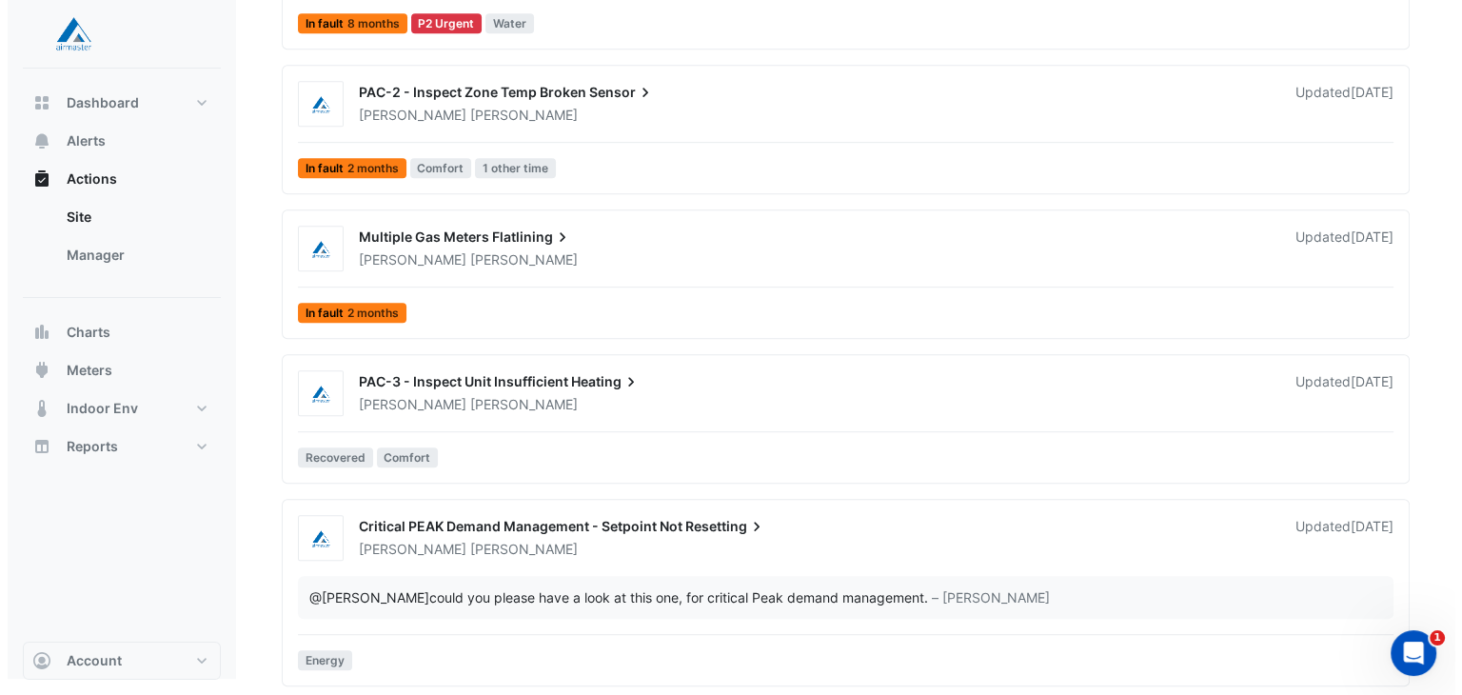
scroll to position [1103, 0]
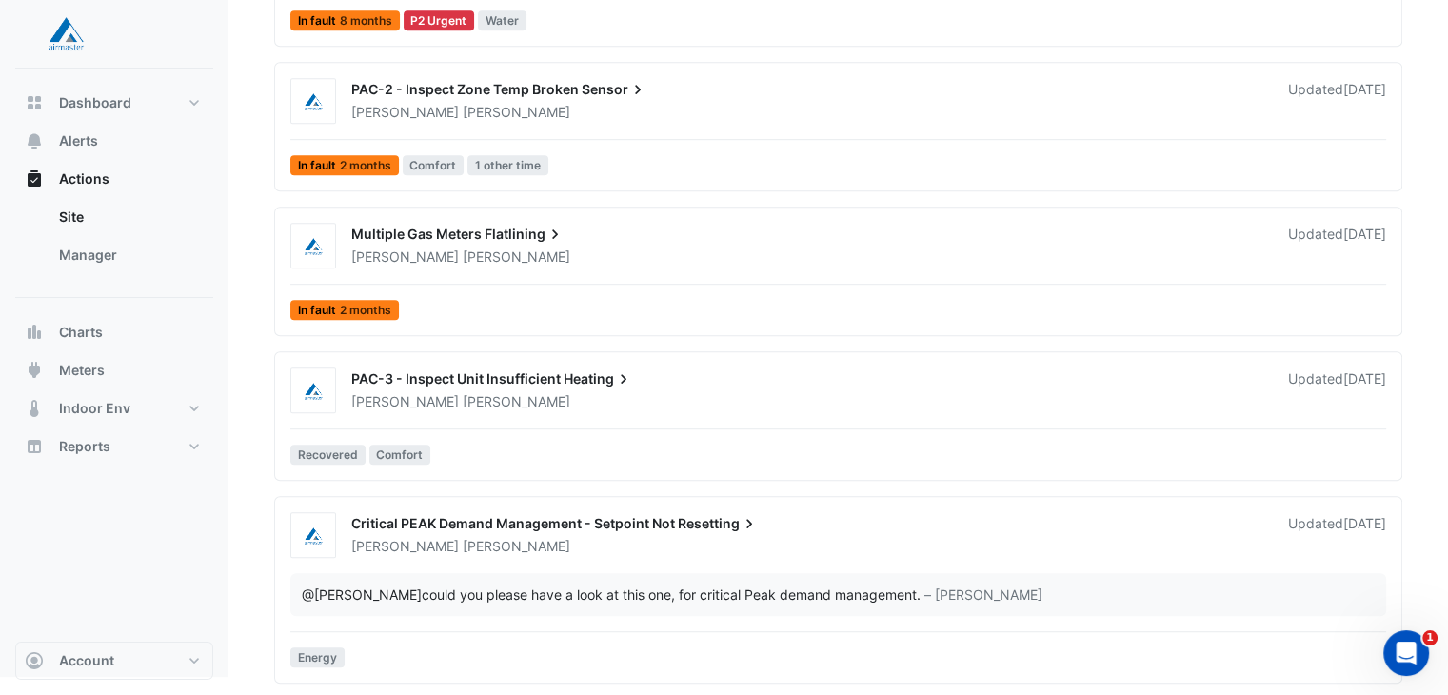
click at [876, 376] on div "PAC-3 - Inspect Unit Insufficient Heating" at bounding box center [808, 380] width 914 height 23
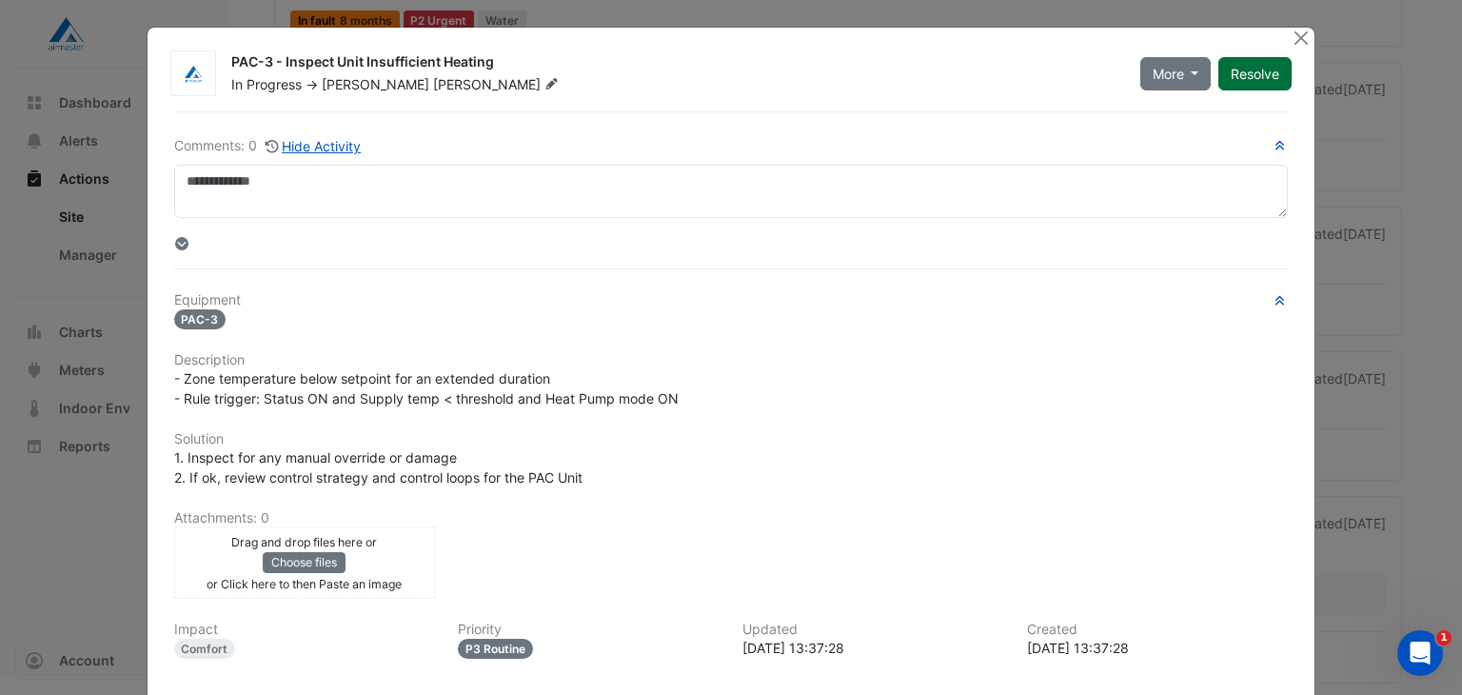
click at [1237, 69] on button "Resolve" at bounding box center [1254, 73] width 73 height 33
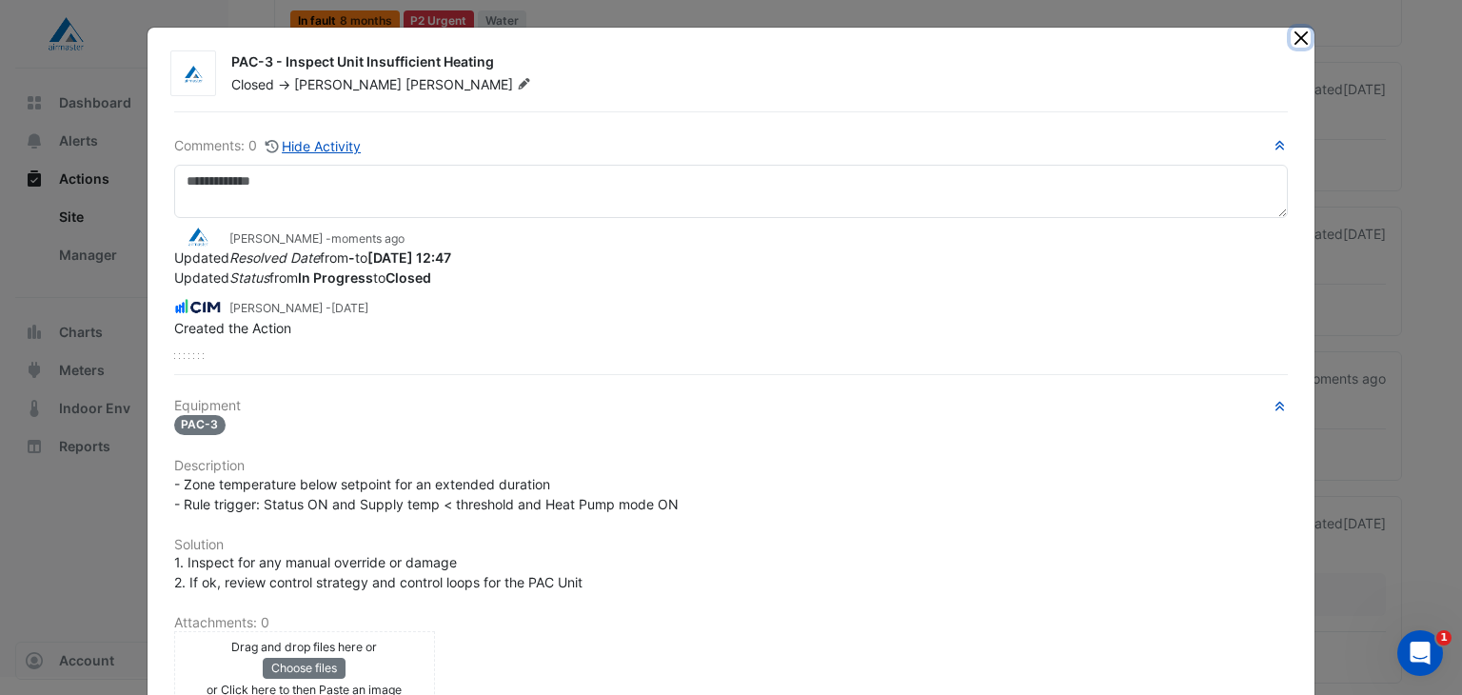
click at [1296, 32] on button "Close" at bounding box center [1301, 38] width 20 height 20
